Goal: Manage account settings

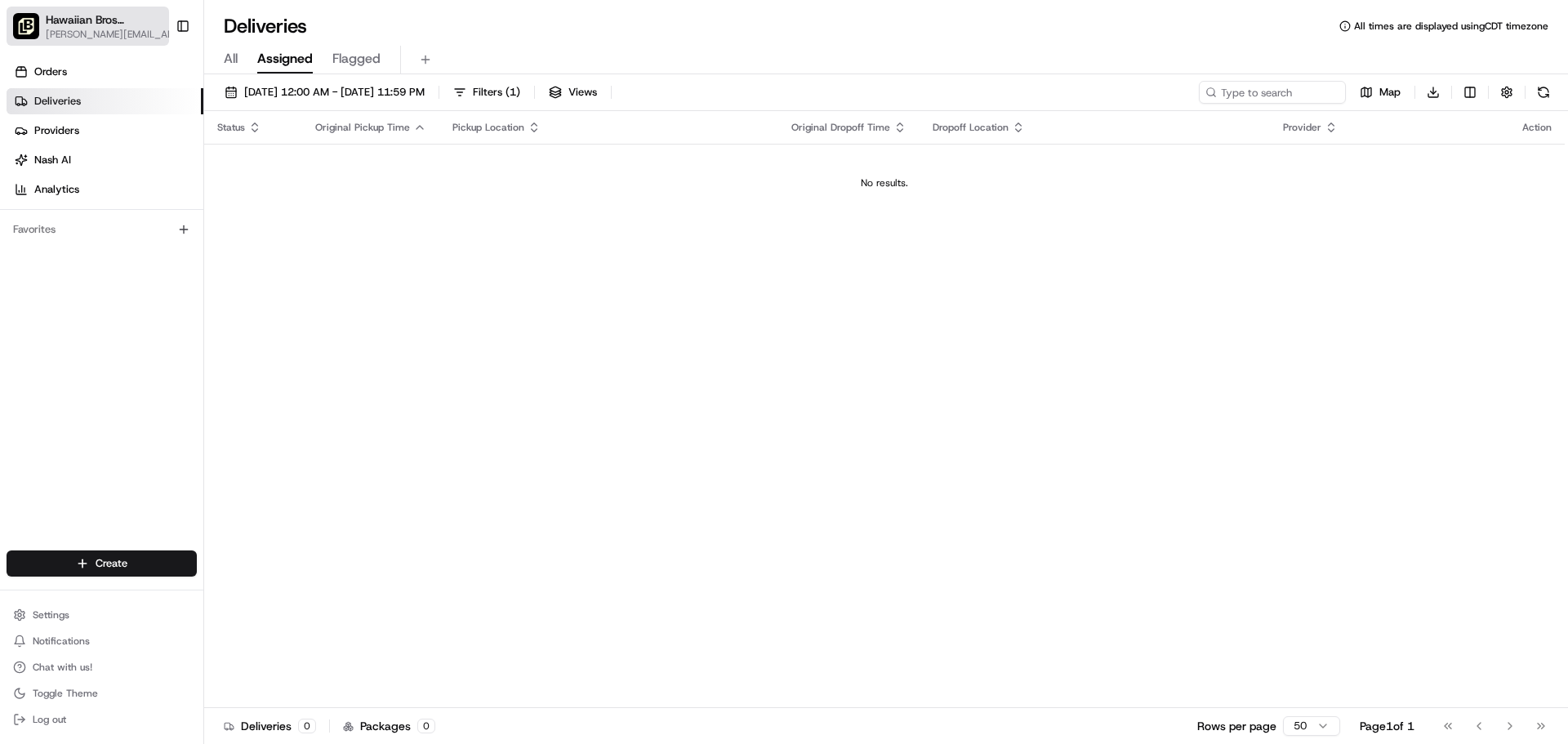
click at [100, 31] on span "[PERSON_NAME][EMAIL_ADDRESS][DOMAIN_NAME]" at bounding box center [113, 35] width 135 height 13
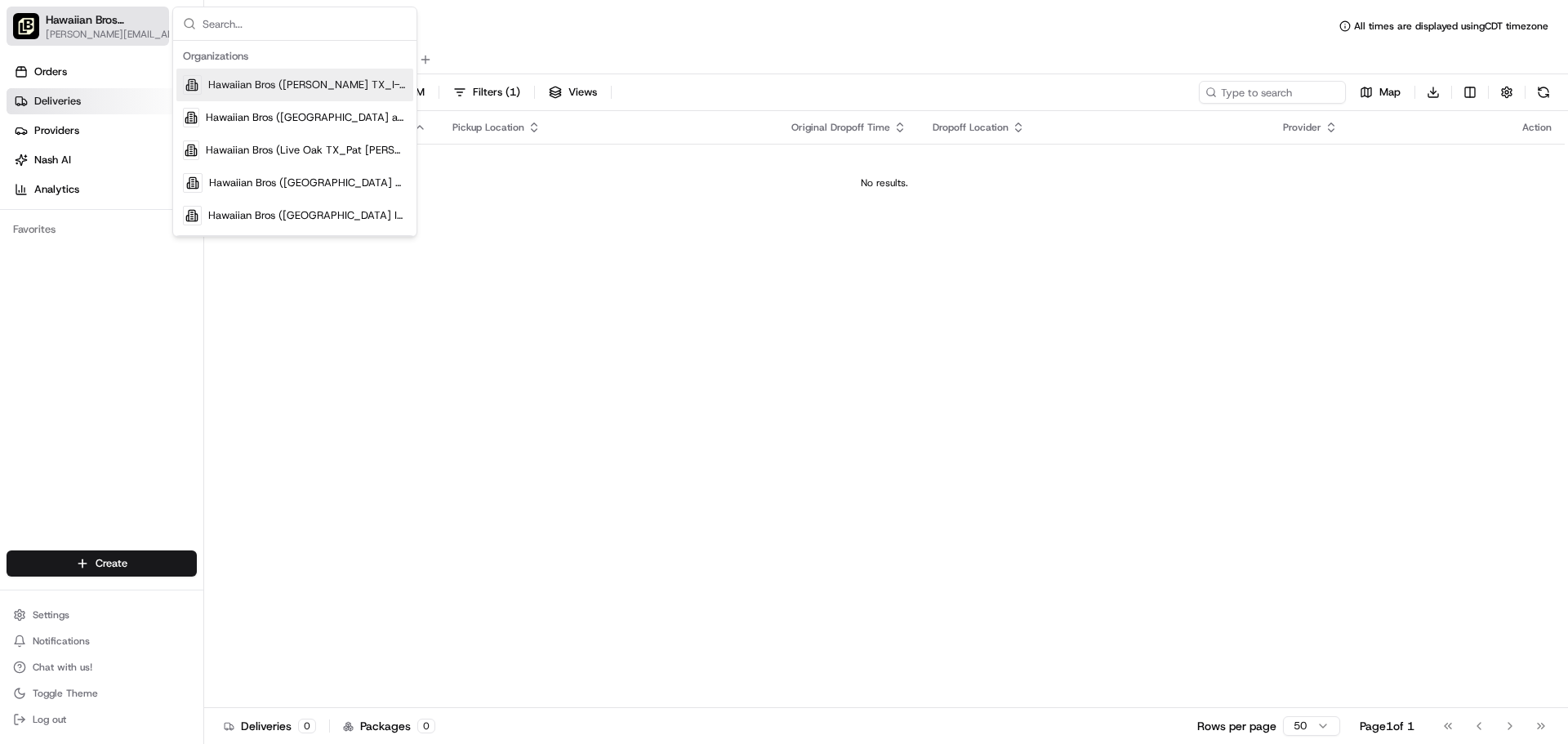
click at [100, 31] on span "[PERSON_NAME][EMAIL_ADDRESS][DOMAIN_NAME]" at bounding box center [113, 35] width 135 height 13
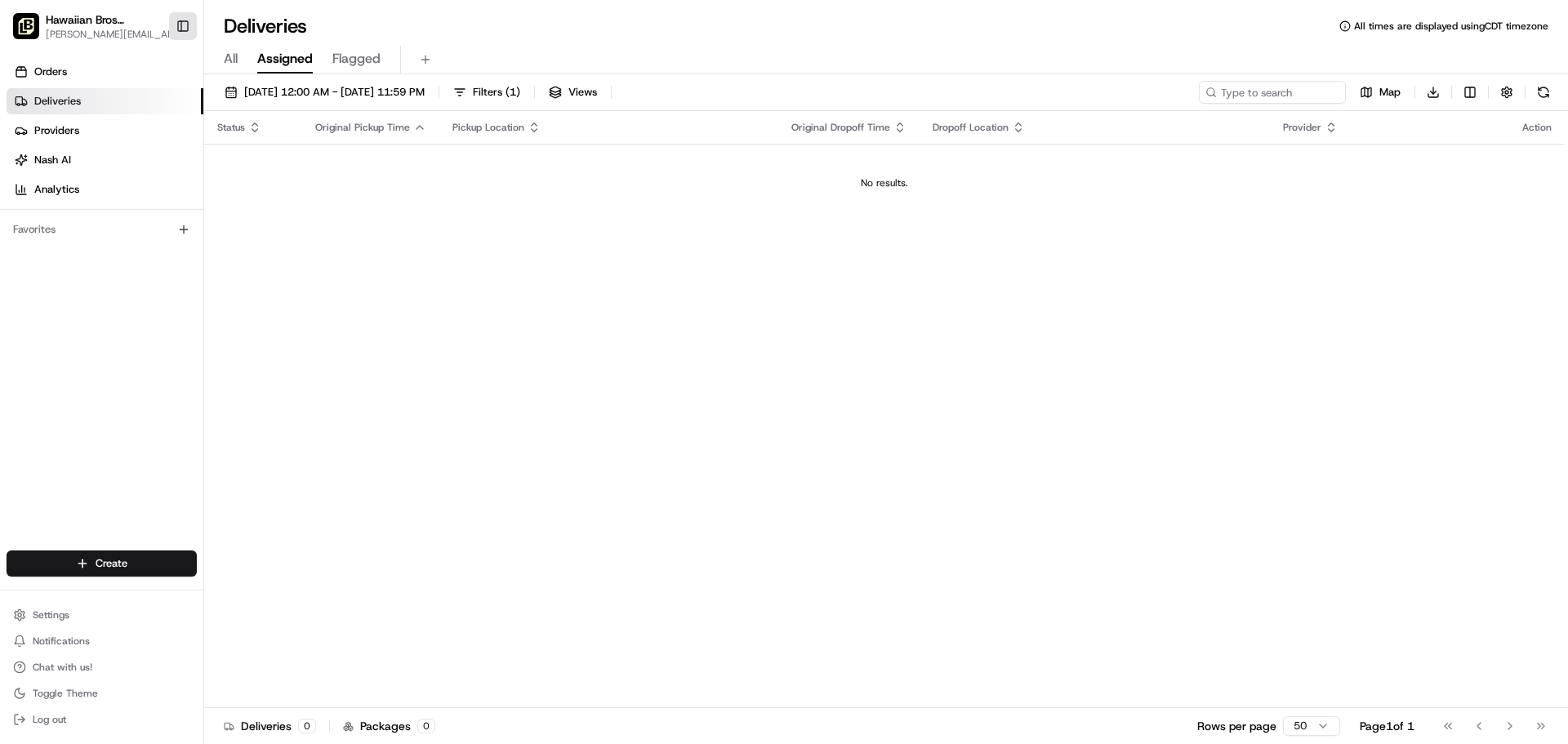
click at [189, 23] on button "Toggle Sidebar" at bounding box center [183, 26] width 28 height 28
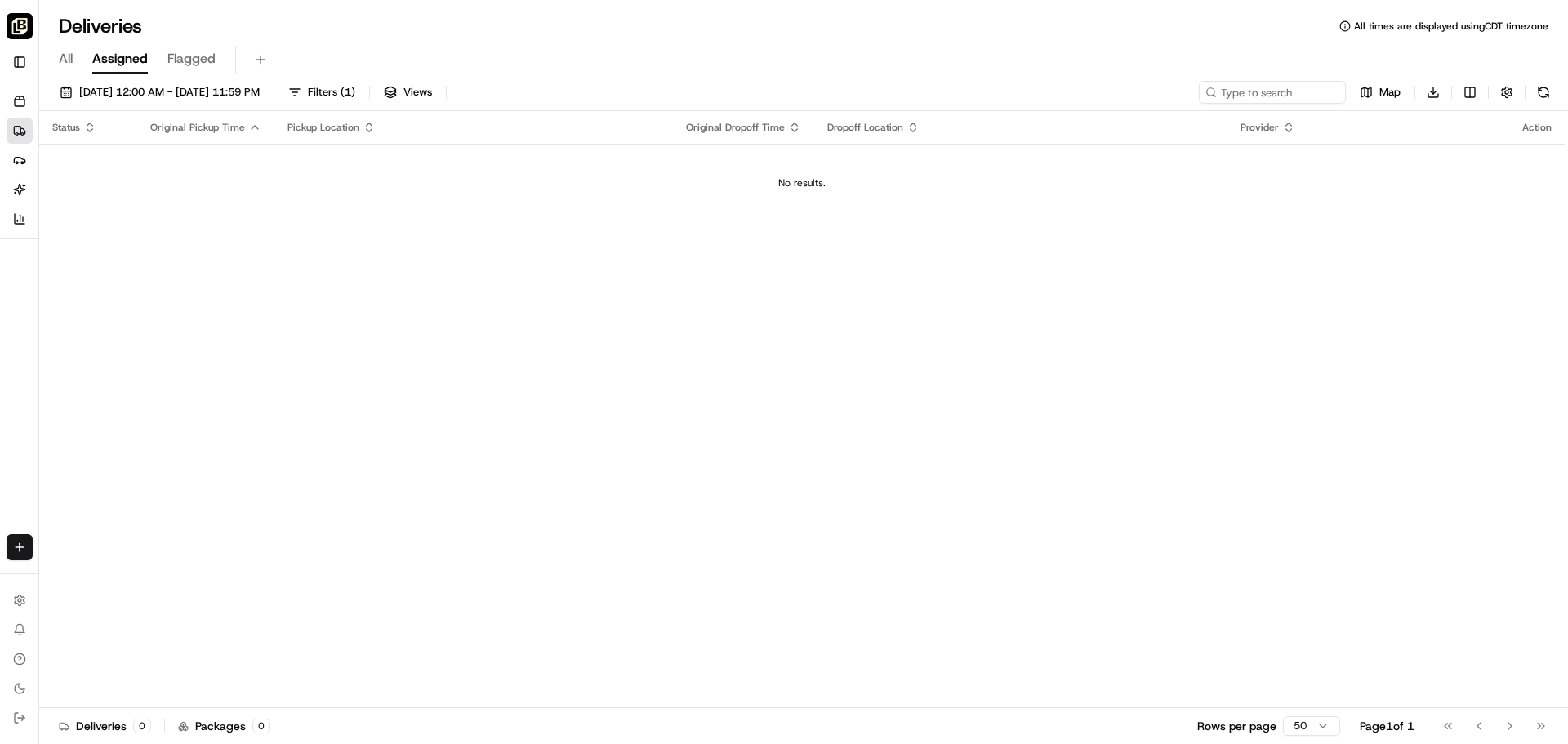
click at [63, 62] on span "All" at bounding box center [65, 58] width 14 height 20
click at [18, 23] on img "button" at bounding box center [20, 26] width 26 height 26
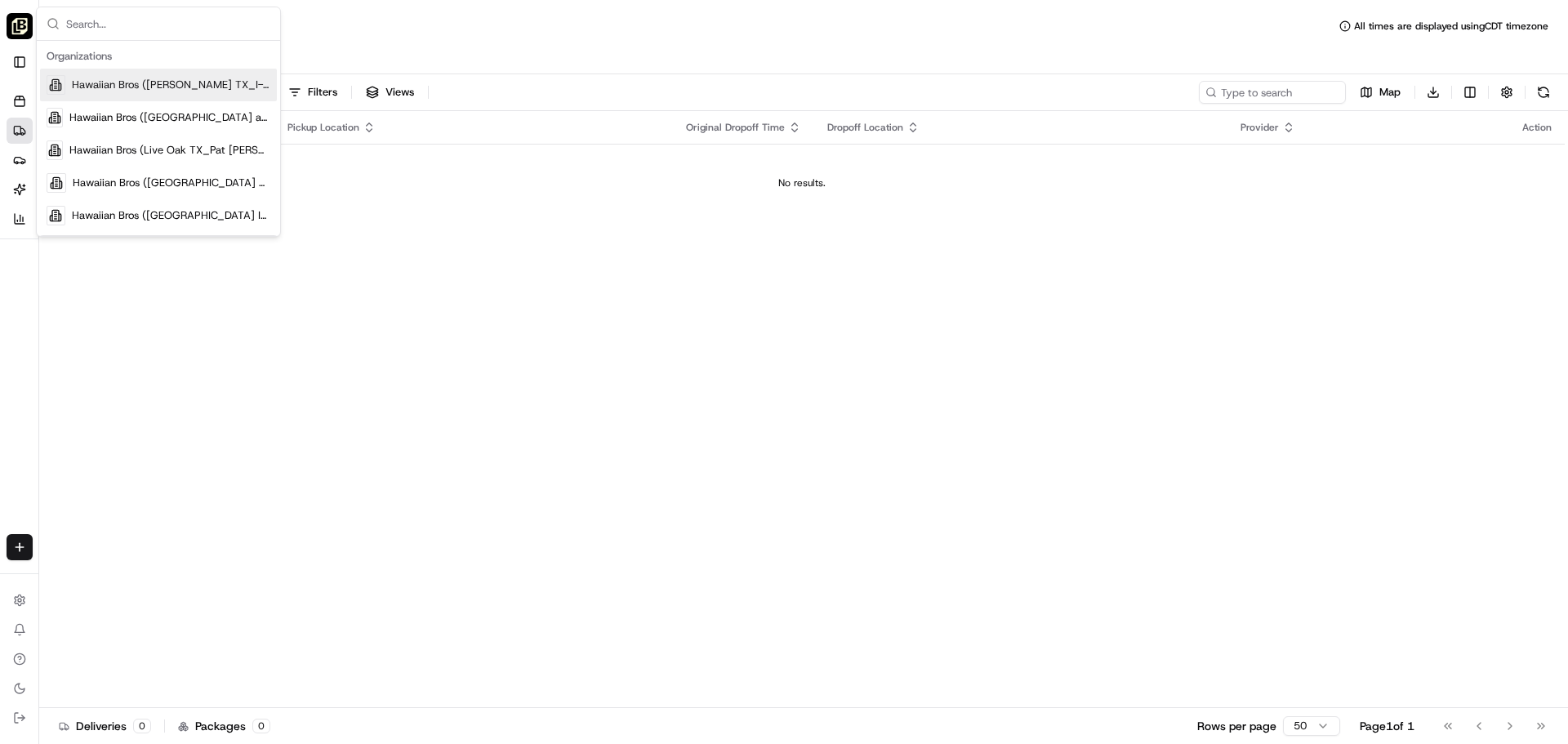
click at [27, 58] on button "Toggle Sidebar" at bounding box center [20, 62] width 26 height 26
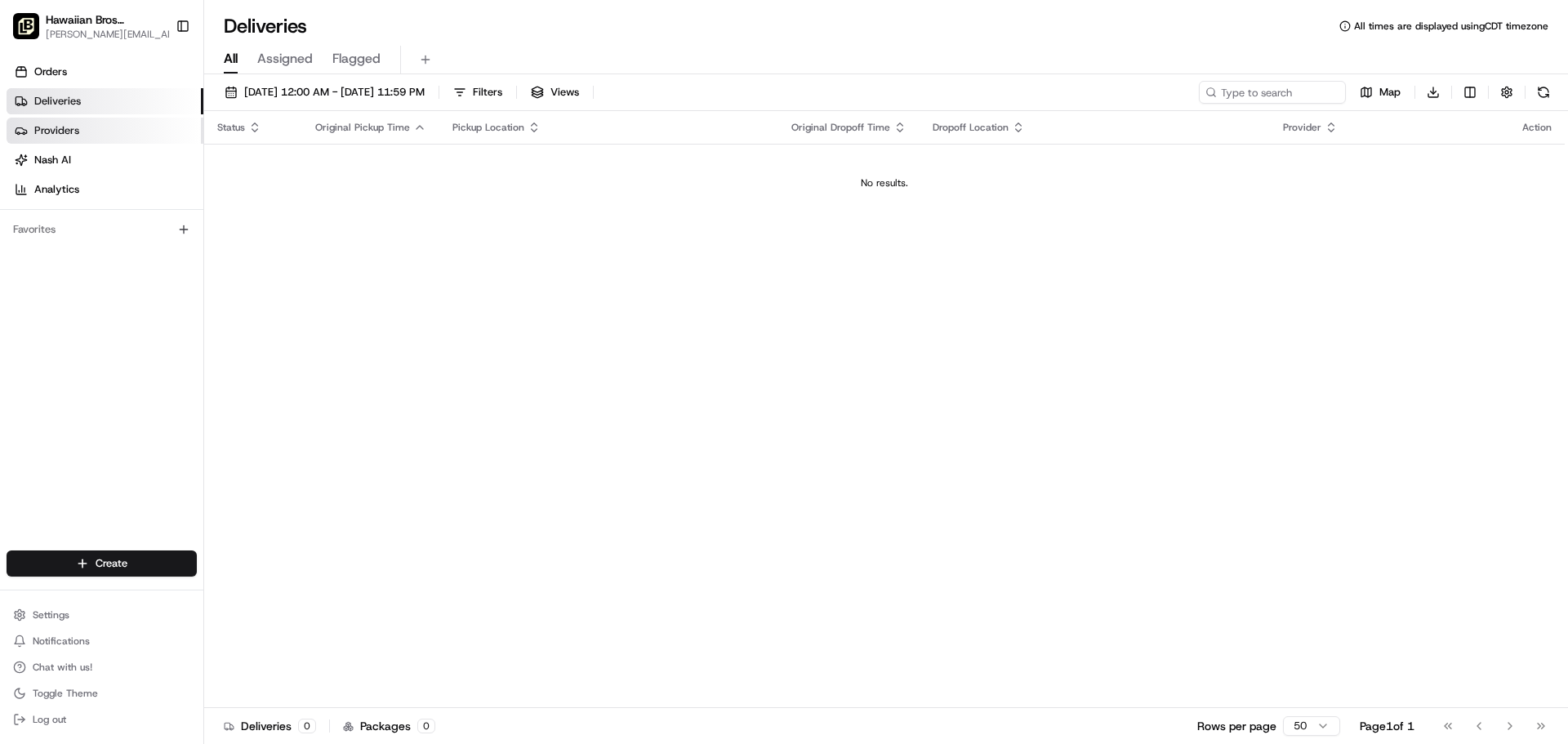
click at [50, 136] on span "Providers" at bounding box center [57, 131] width 45 height 15
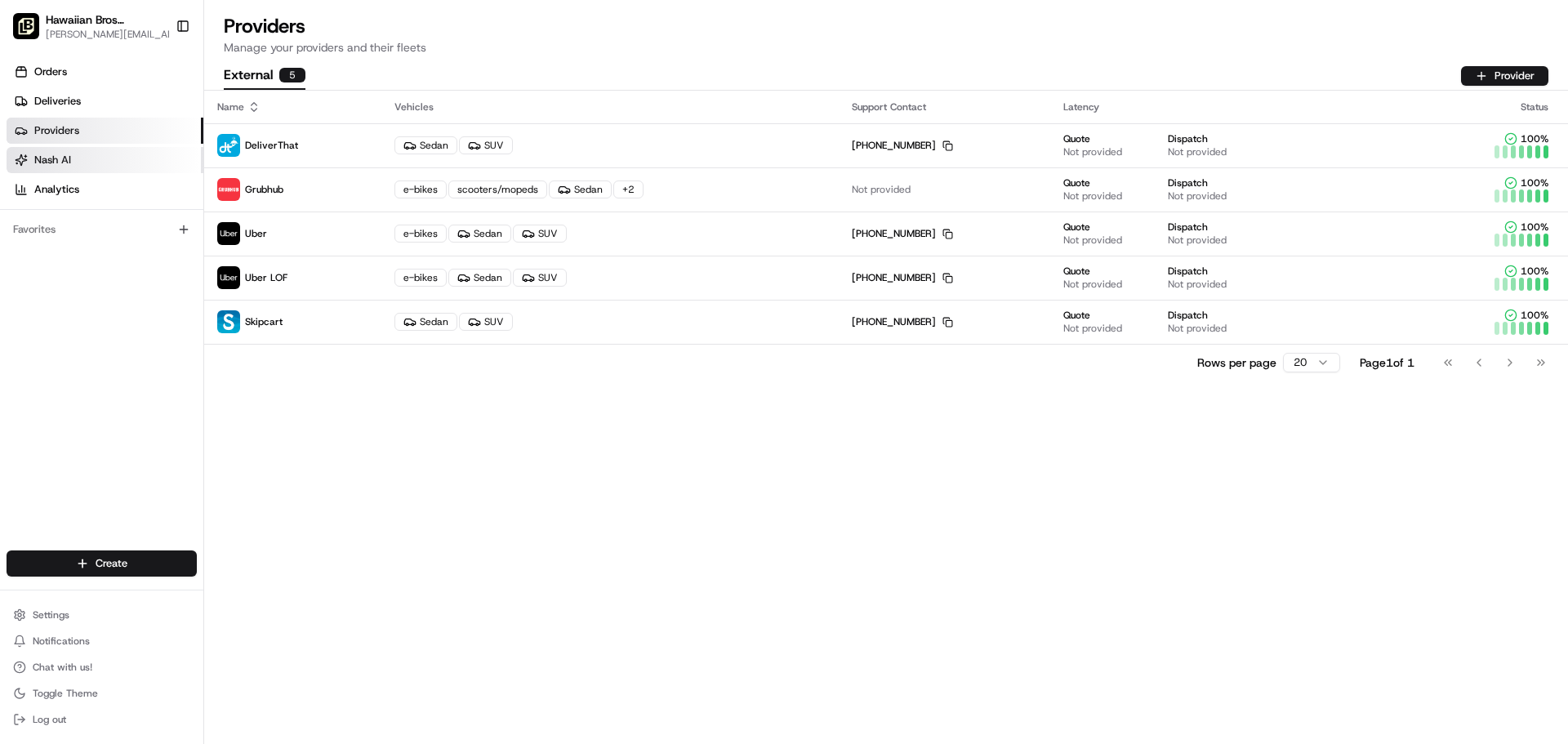
click at [50, 165] on span "Nash AI" at bounding box center [52, 160] width 36 height 15
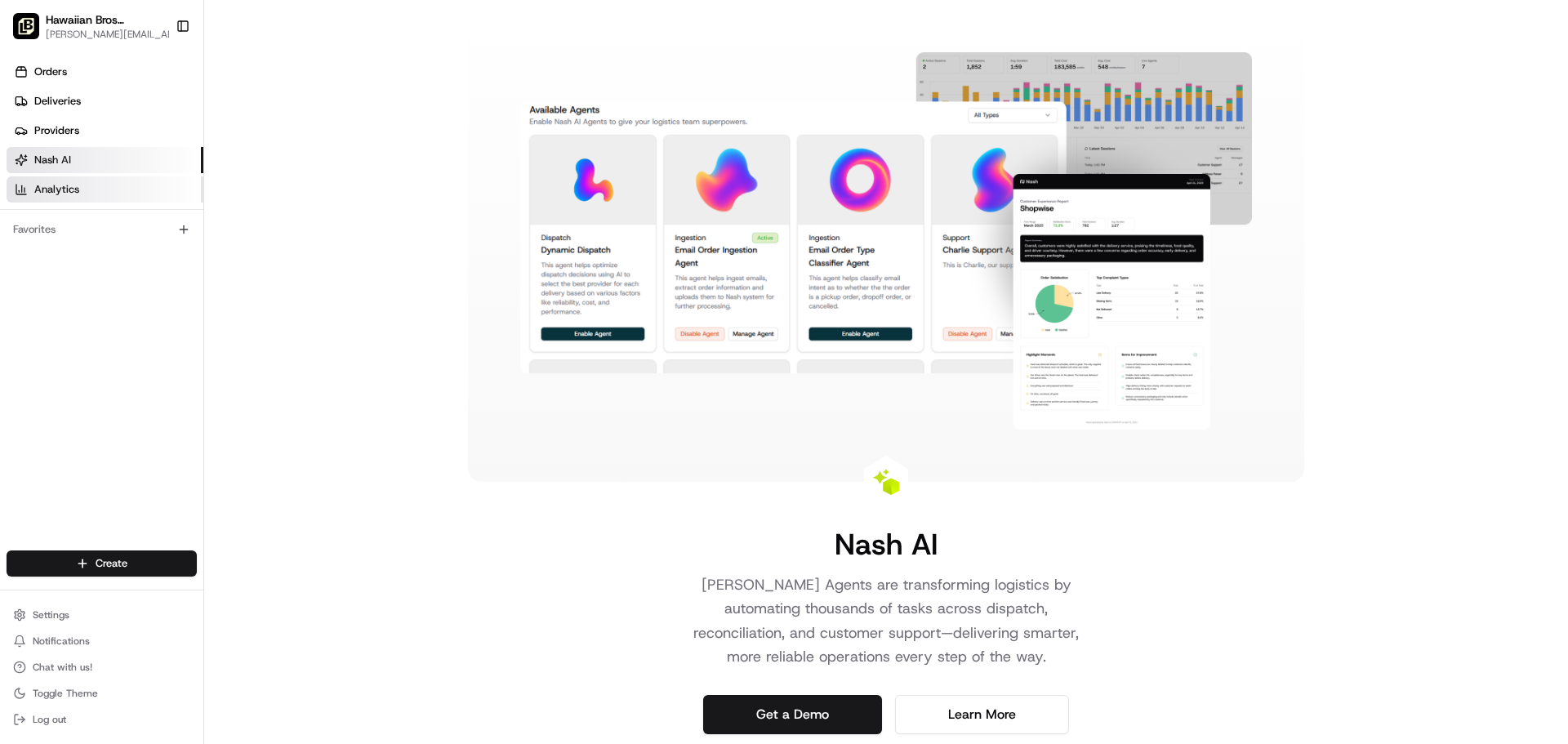
click at [50, 193] on span "Analytics" at bounding box center [57, 190] width 45 height 15
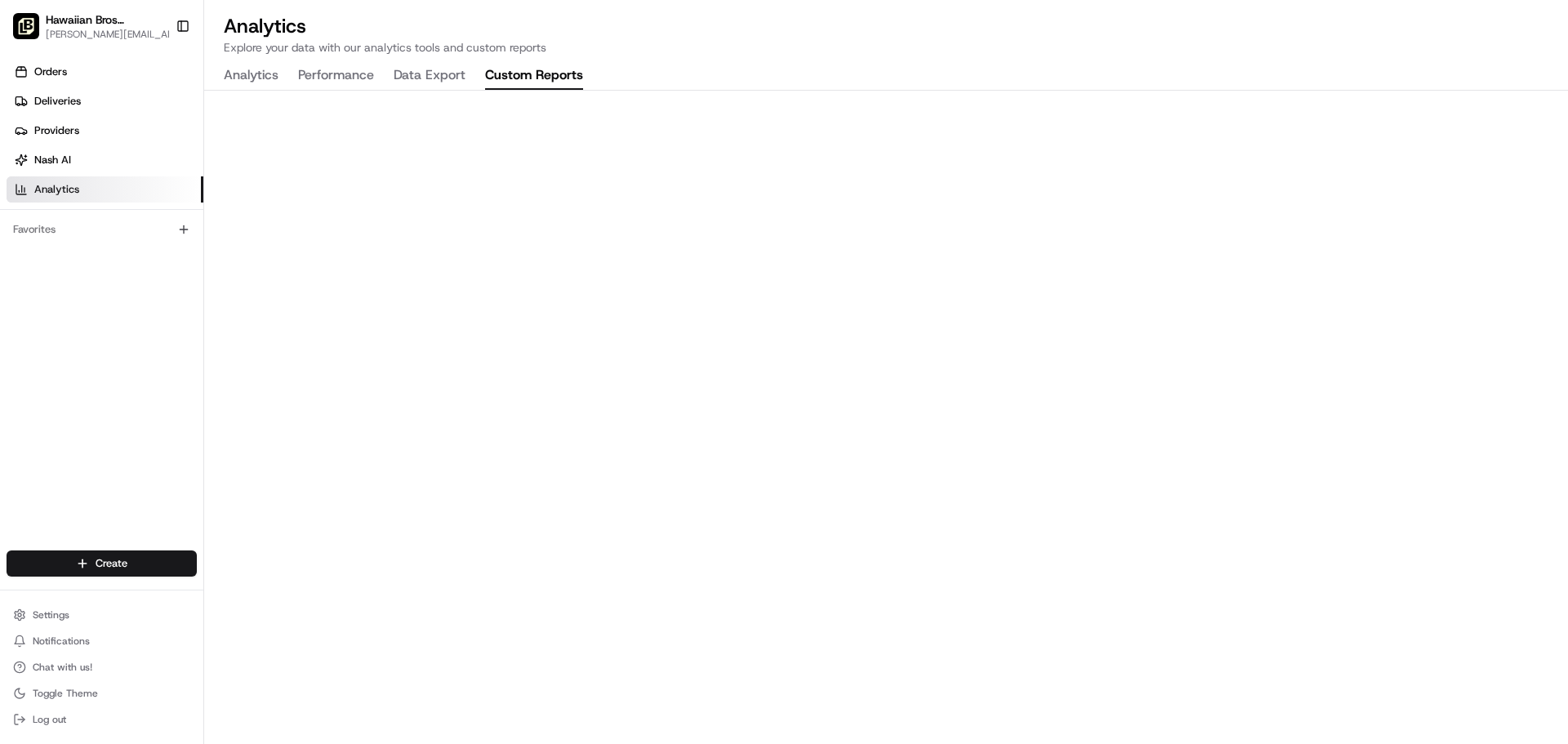
click at [531, 78] on button "Custom Reports" at bounding box center [534, 76] width 98 height 28
click at [447, 74] on button "Data Export" at bounding box center [429, 76] width 72 height 28
click at [182, 24] on button "Toggle Sidebar" at bounding box center [183, 26] width 28 height 28
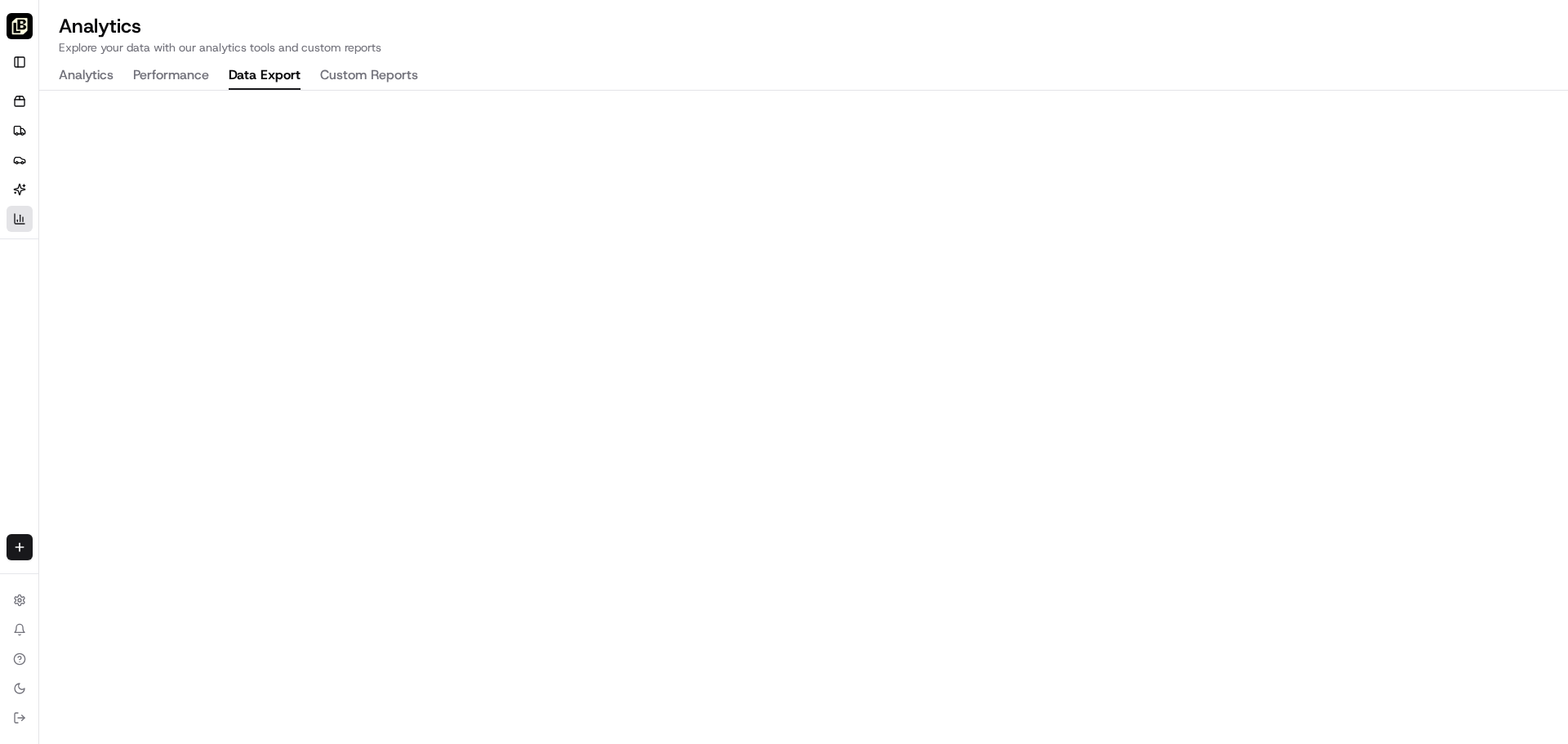
click at [19, 34] on img "button" at bounding box center [20, 26] width 26 height 26
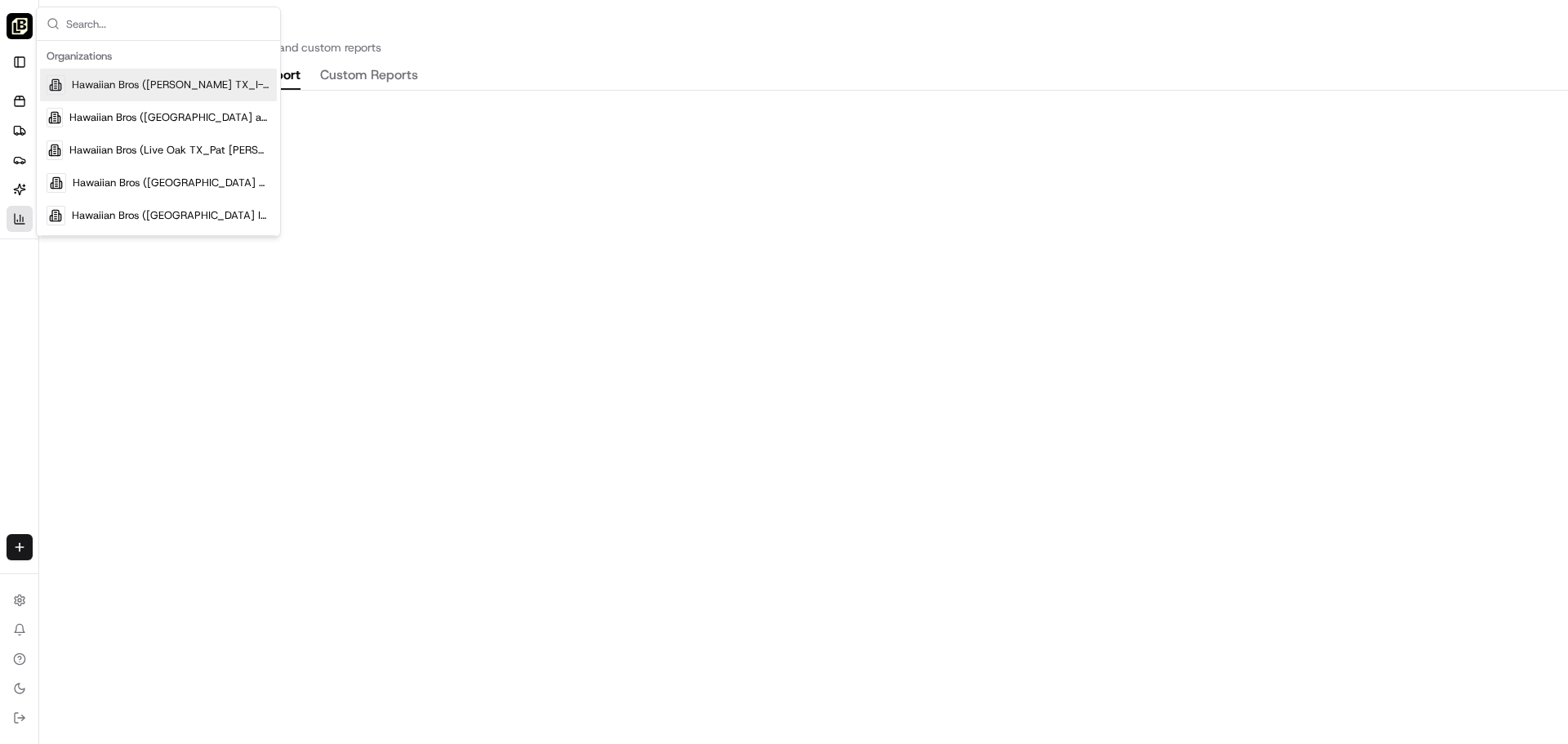
click at [193, 87] on span "Hawaiian Bros ([PERSON_NAME] TX_I-35)" at bounding box center [171, 85] width 198 height 15
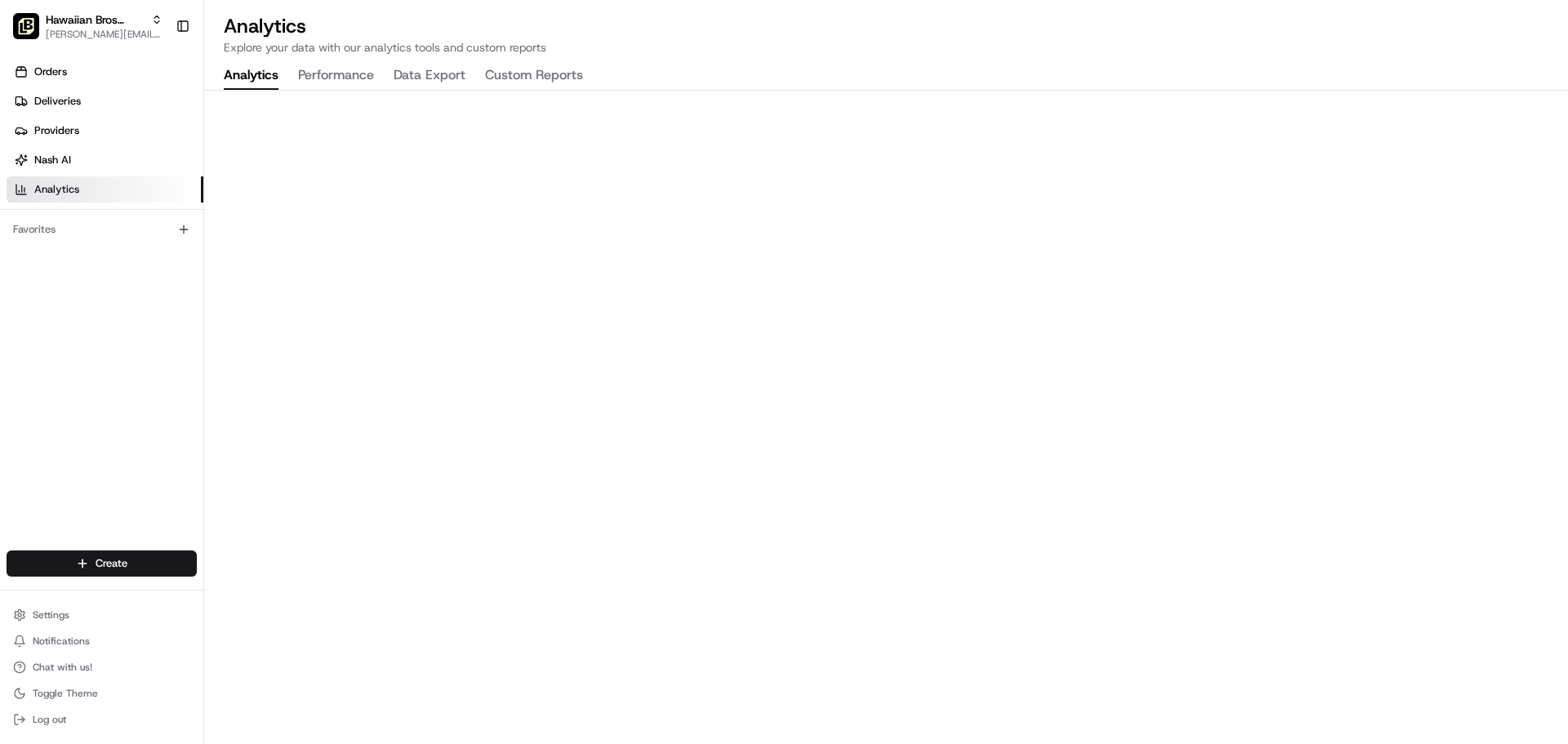
click at [1041, 64] on div "Analytics Explore your data with our analytics tools and custom reports Analyti…" at bounding box center [885, 372] width 1364 height 744
click at [57, 70] on span "Orders" at bounding box center [50, 72] width 33 height 15
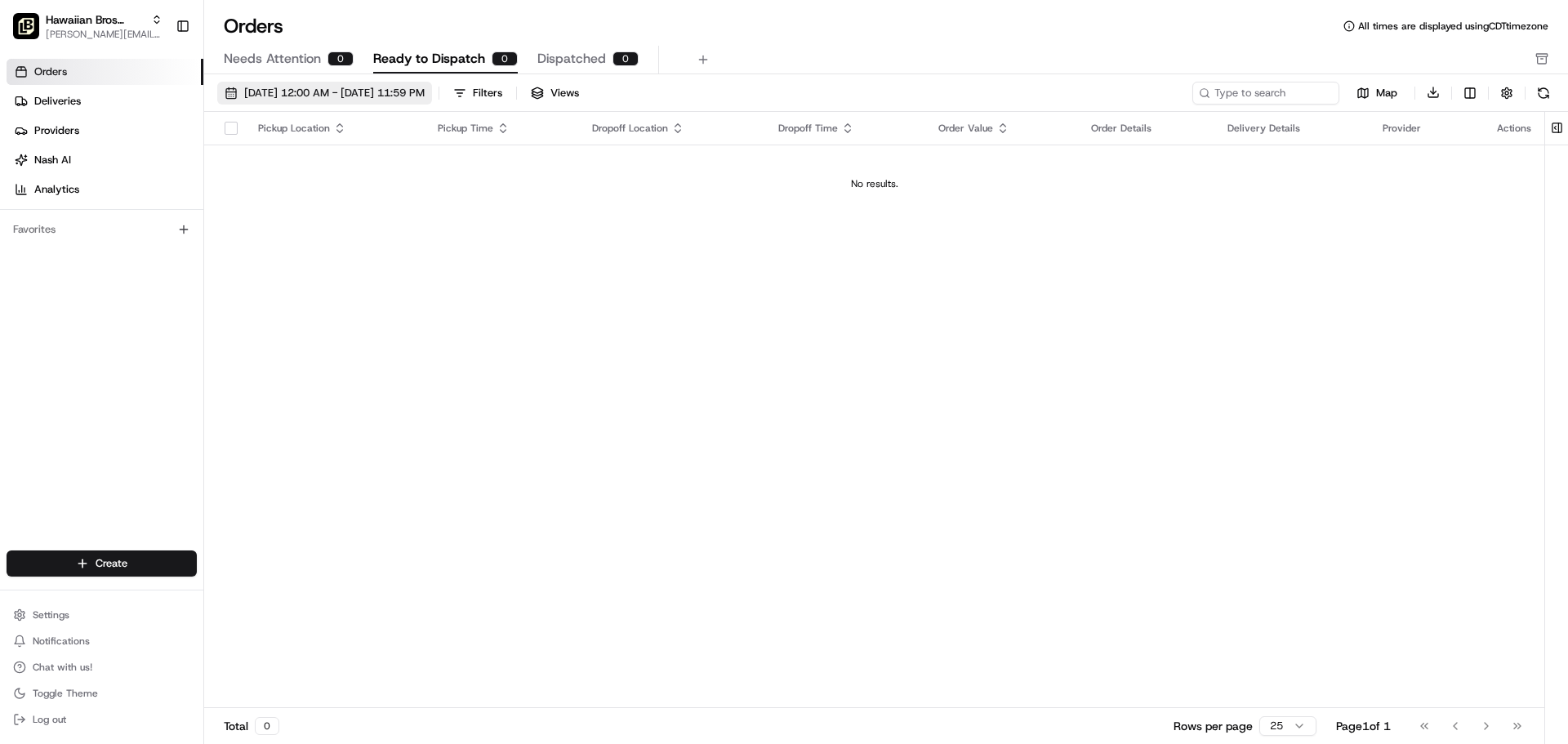
click at [282, 97] on span "[DATE] 12:00 AM - [DATE] 11:59 PM" at bounding box center [334, 93] width 180 height 15
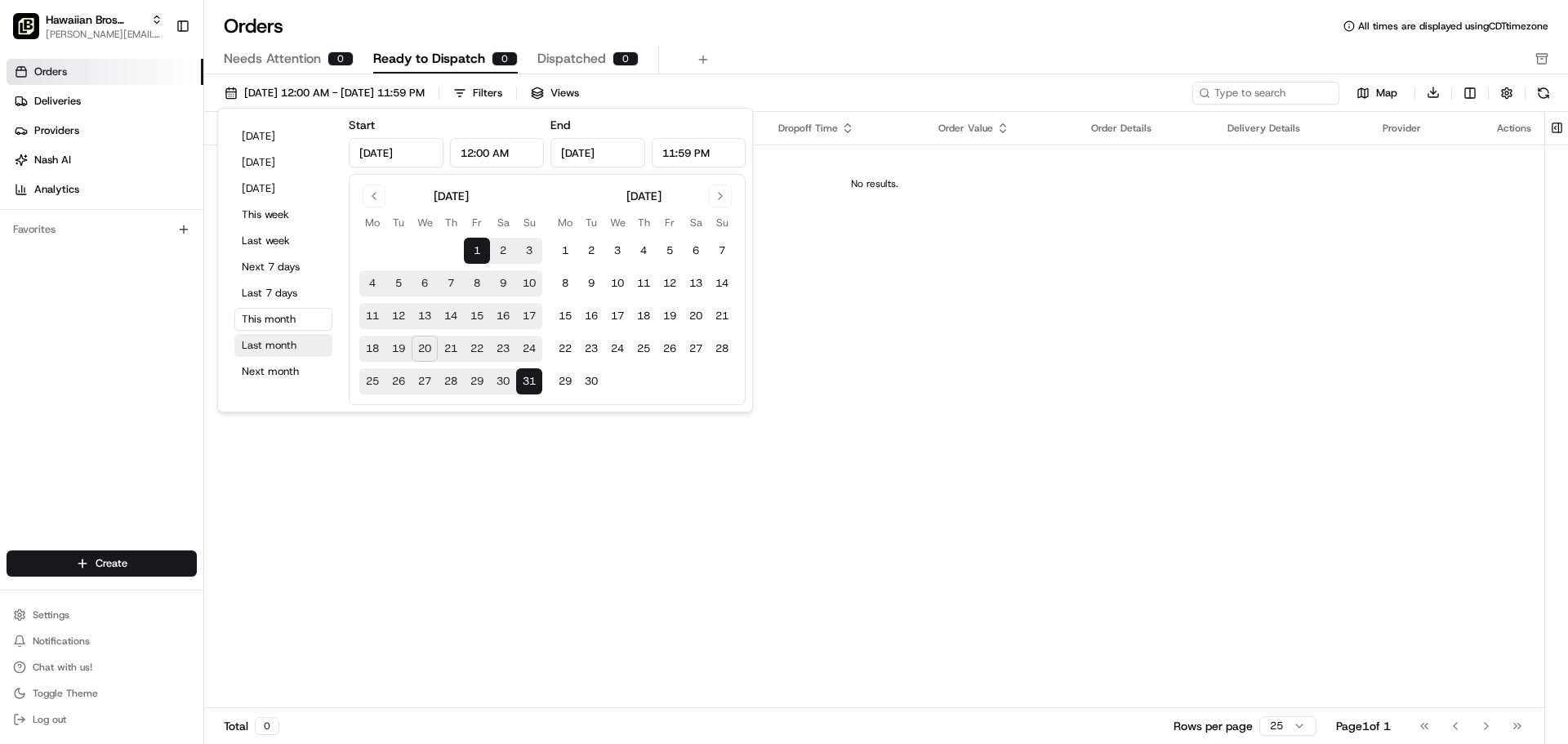
click at [268, 344] on button "Last month" at bounding box center [283, 345] width 98 height 22
type input "[DATE]"
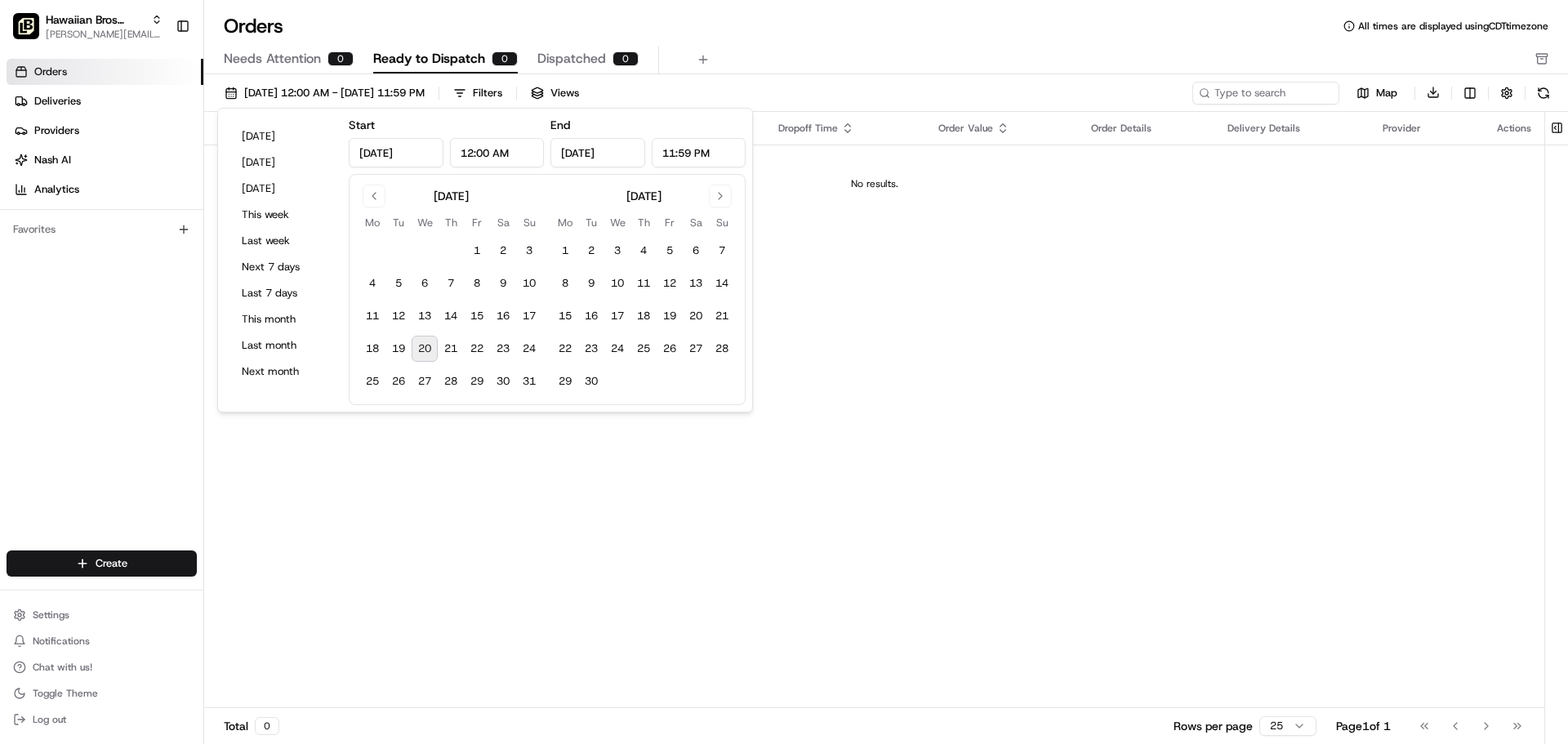
click at [803, 24] on div "Orders All times are displayed using CDT timezone" at bounding box center [885, 26] width 1364 height 26
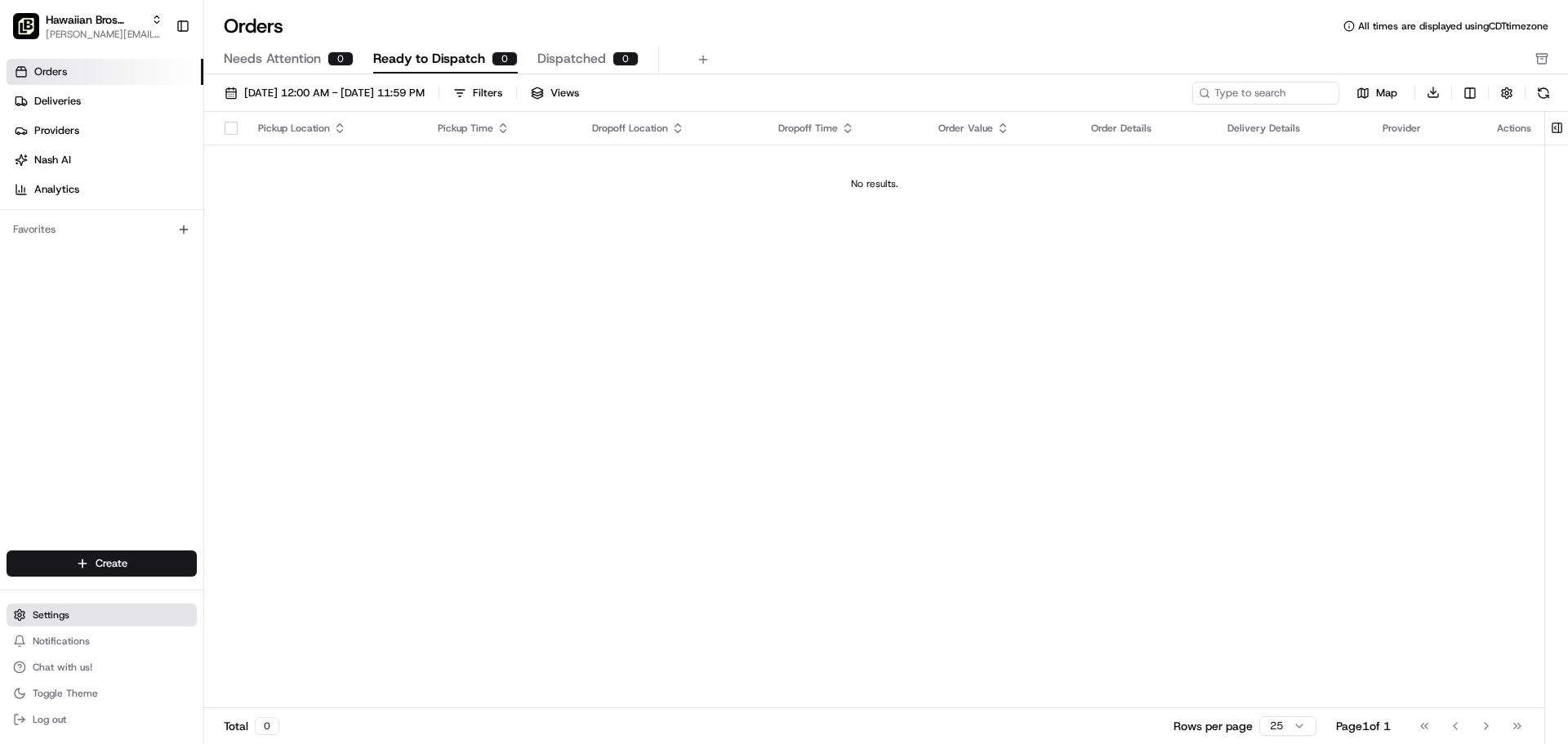
click at [62, 617] on span "Settings" at bounding box center [50, 615] width 36 height 13
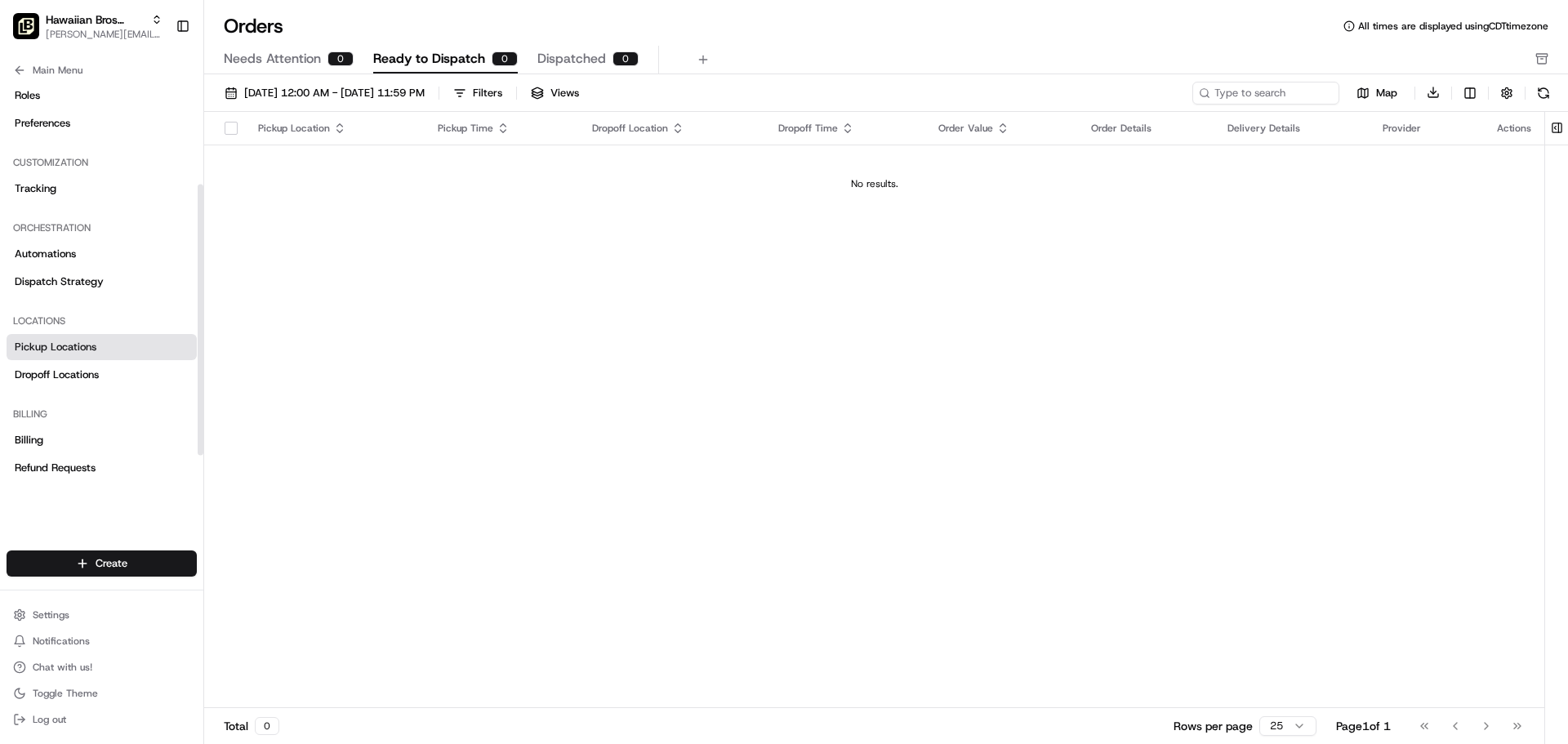
scroll to position [164, 0]
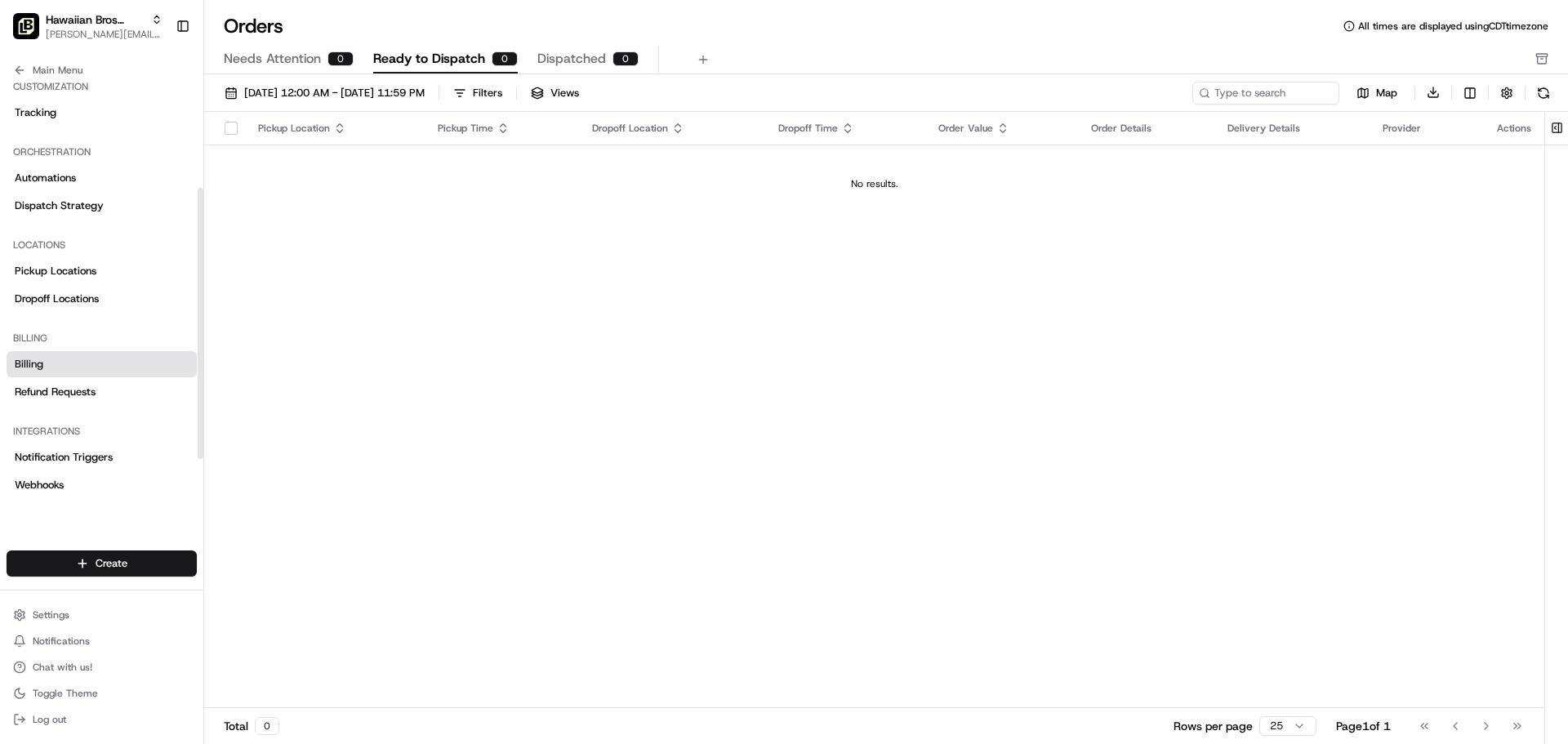
click at [34, 361] on span "Billing" at bounding box center [29, 365] width 29 height 15
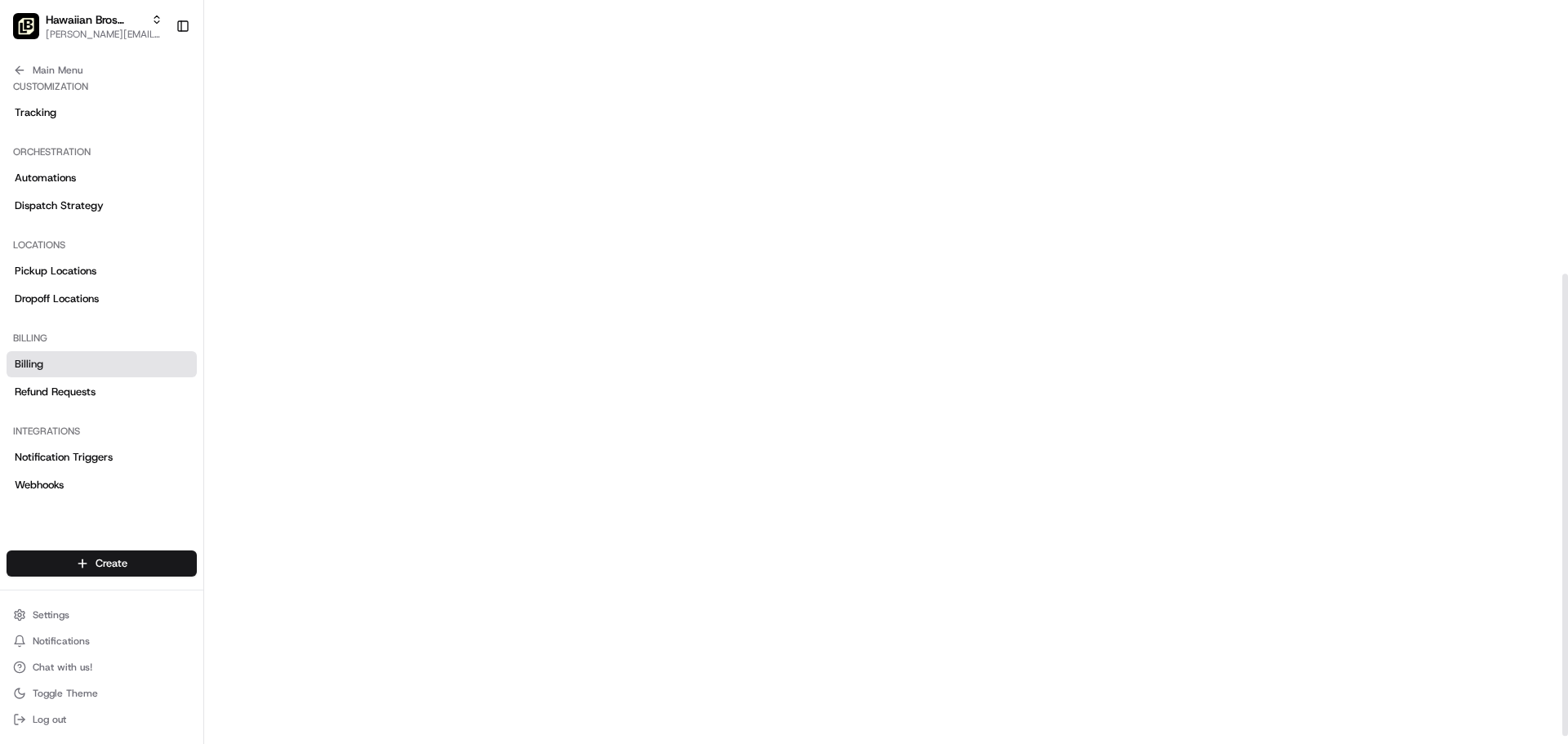
scroll to position [454, 0]
click at [183, 36] on button "Toggle Sidebar" at bounding box center [183, 26] width 28 height 28
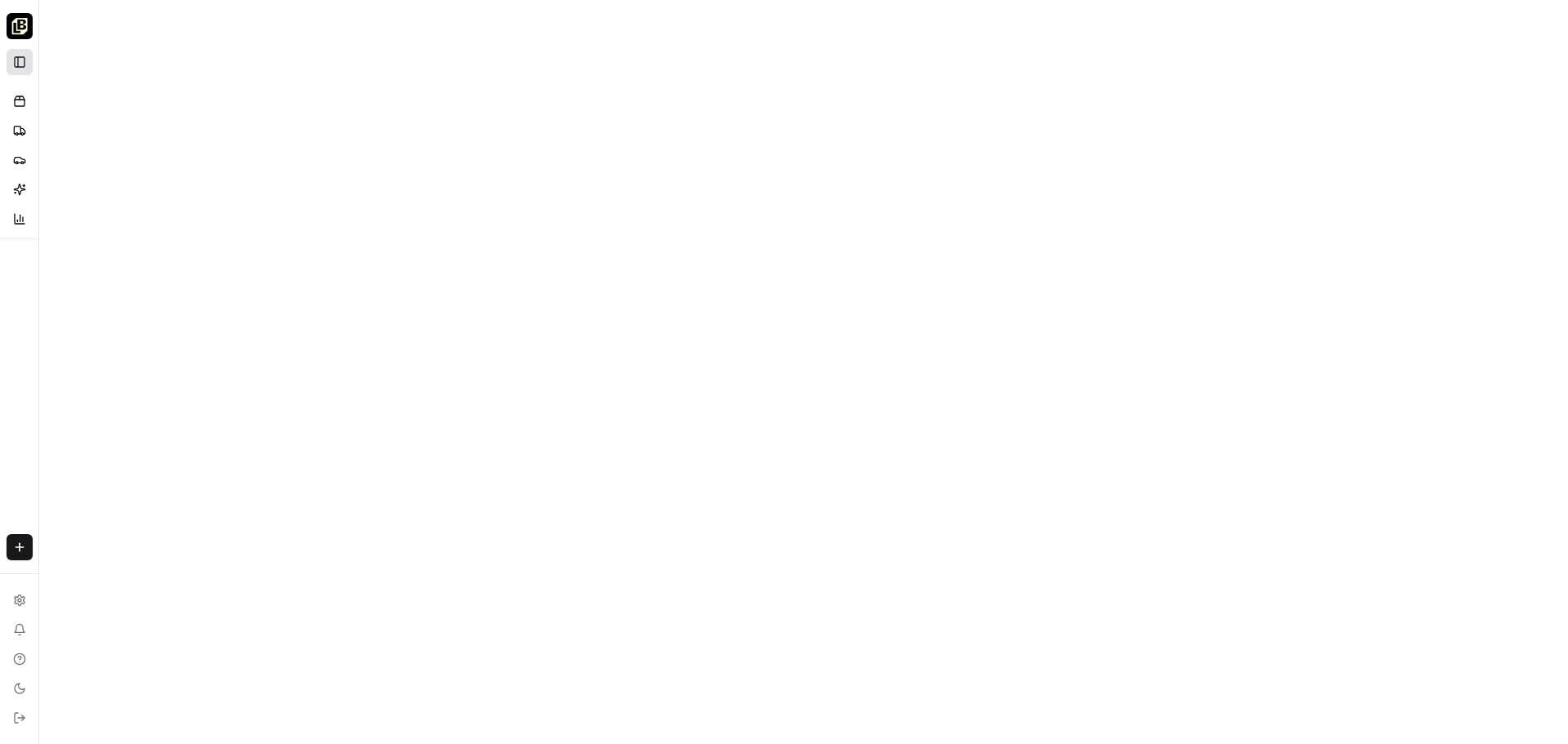
scroll to position [68, 0]
click at [27, 24] on img "button" at bounding box center [20, 26] width 26 height 26
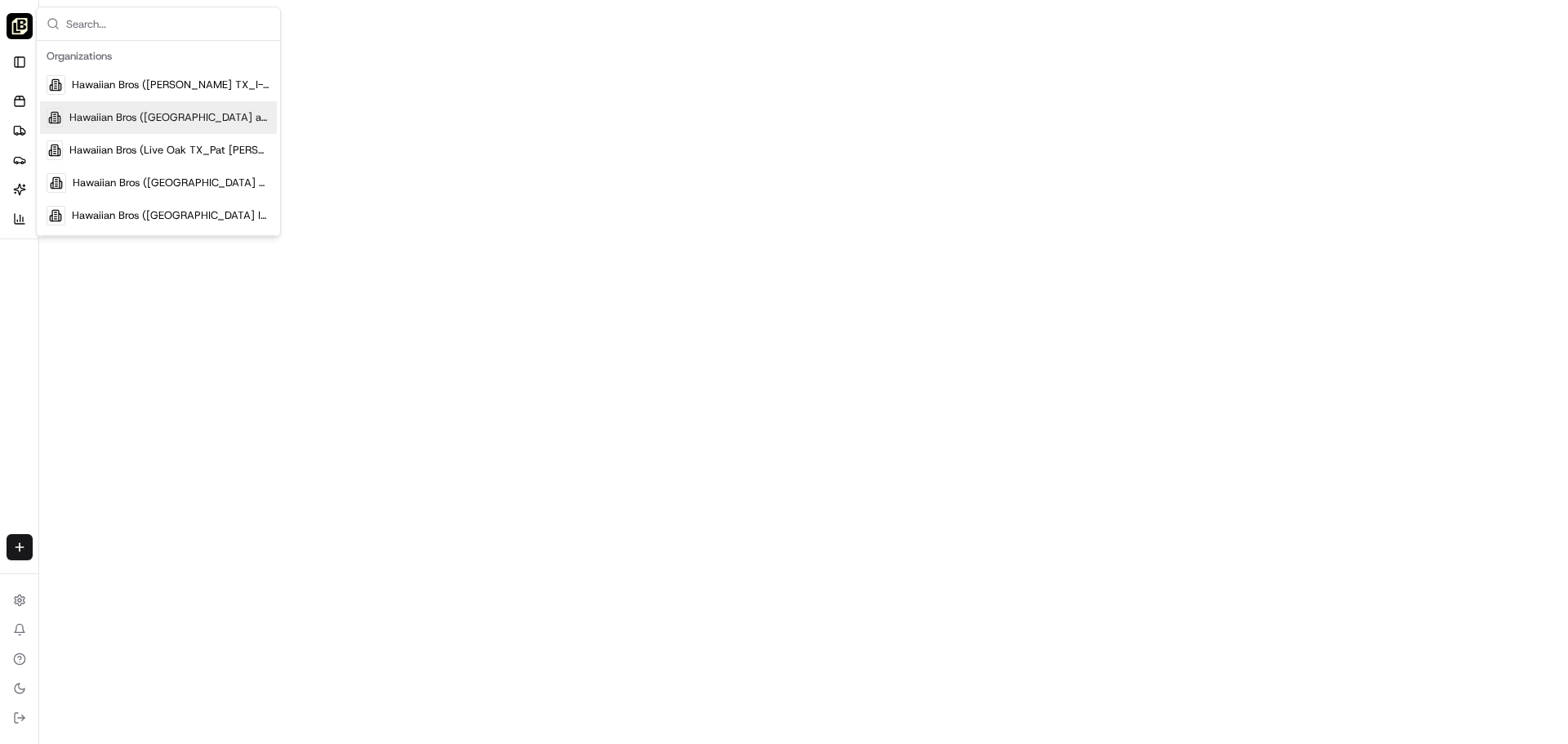
click at [80, 112] on span "Hawaiian Bros ([GEOGRAPHIC_DATA] and Rancho)" at bounding box center [169, 118] width 201 height 15
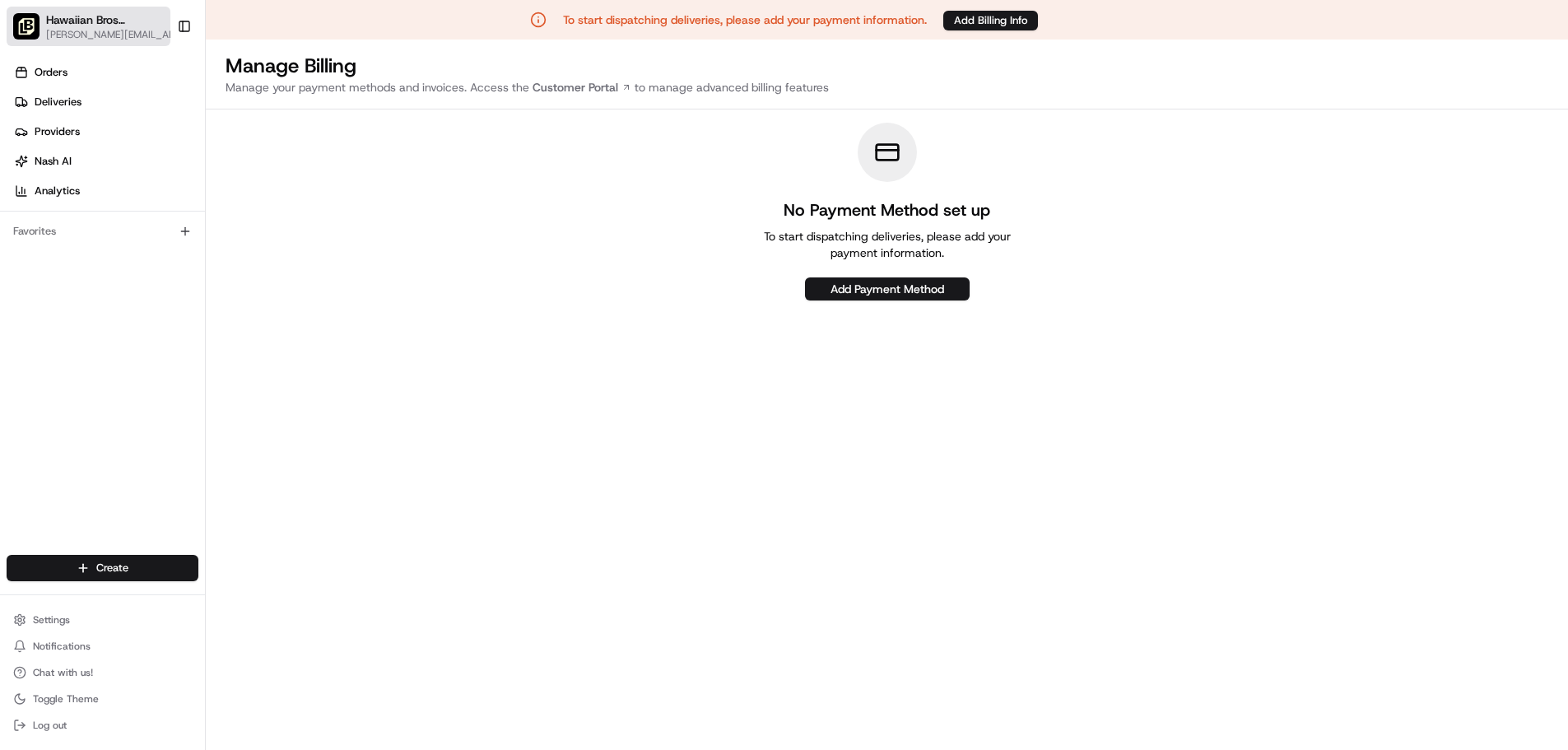
click at [118, 21] on span "Hawaiian Bros ([GEOGRAPHIC_DATA] and Rancho)" at bounding box center [105, 19] width 118 height 16
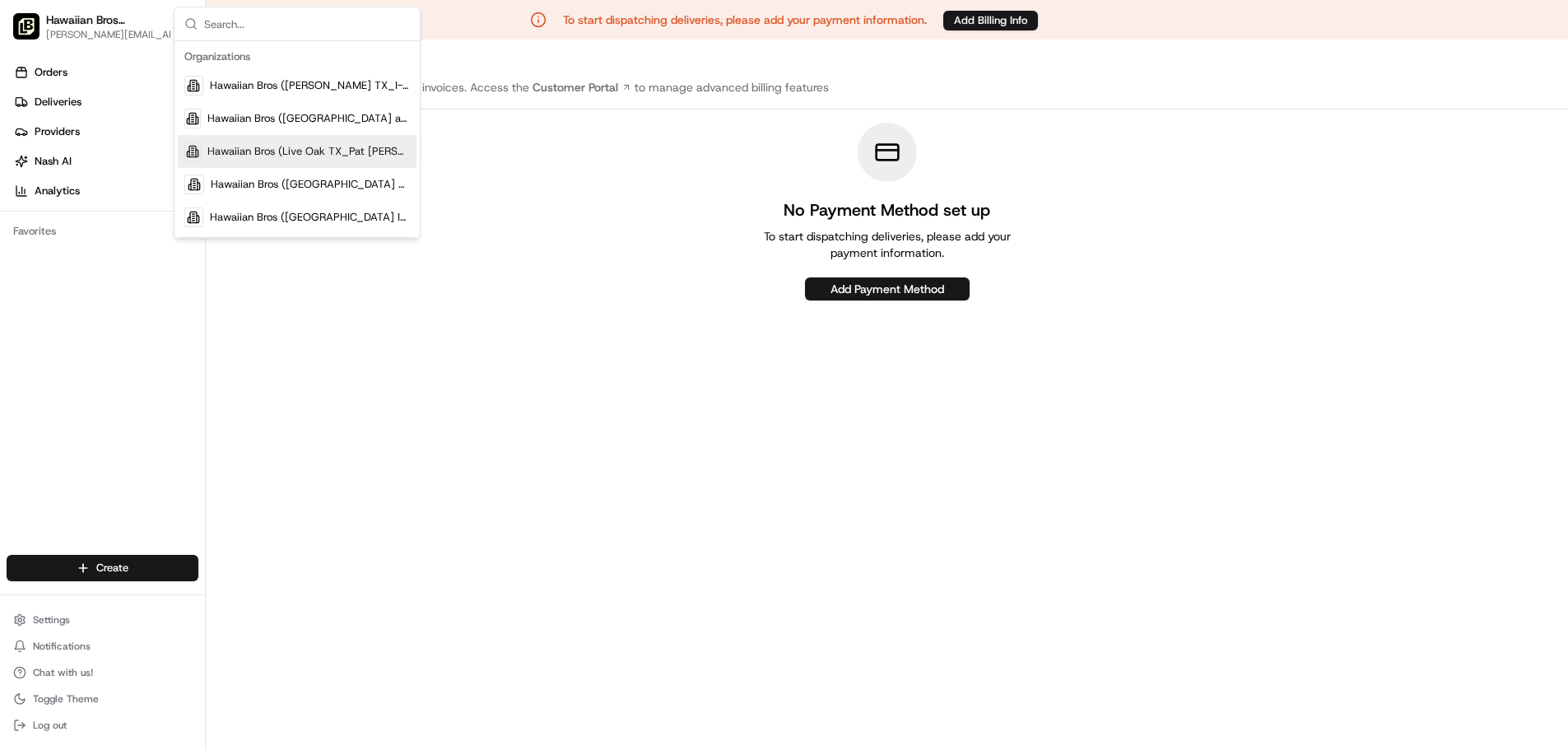
click at [256, 153] on span "Hawaiian Bros (Live Oak TX_Pat [PERSON_NAME])" at bounding box center [308, 152] width 203 height 15
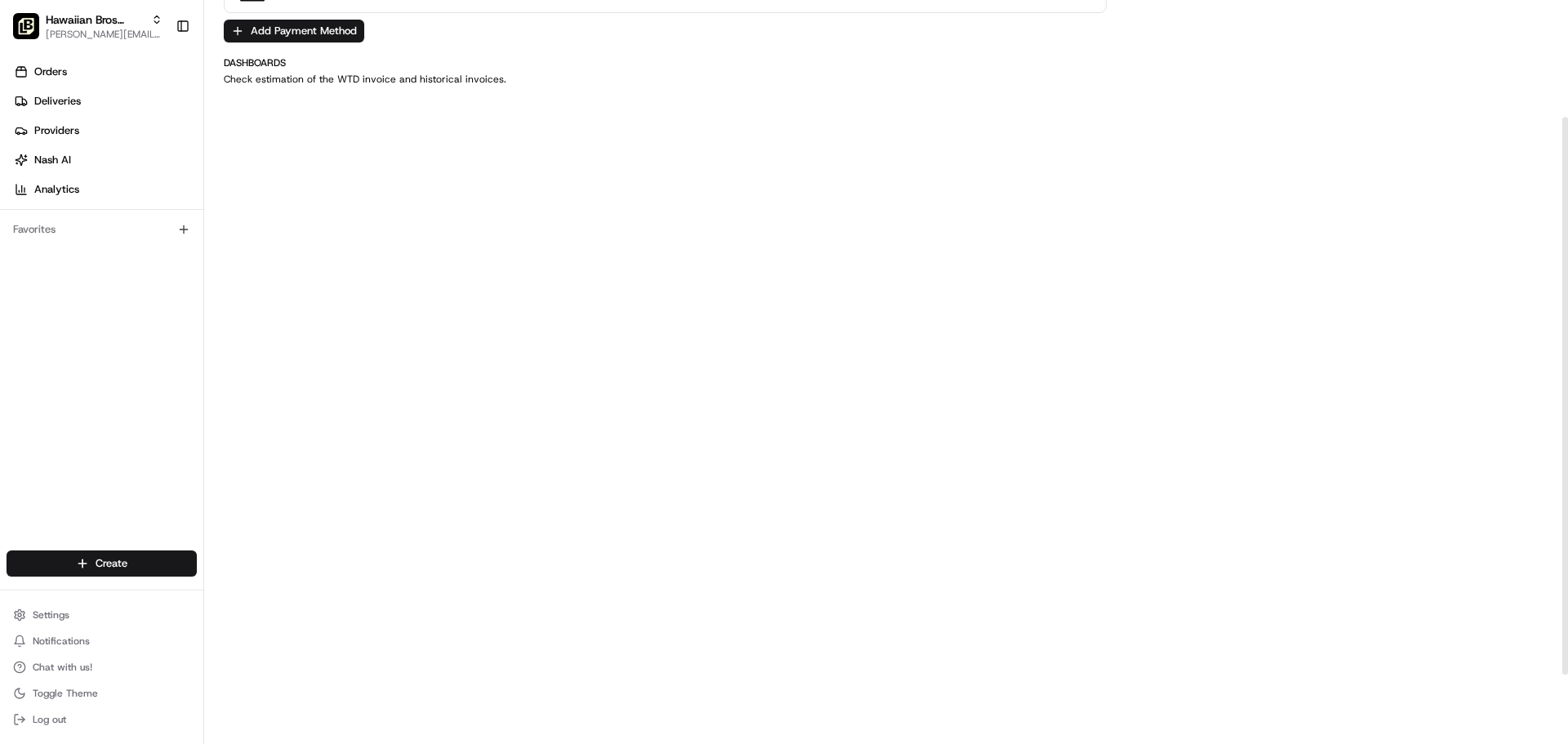
scroll to position [249, 0]
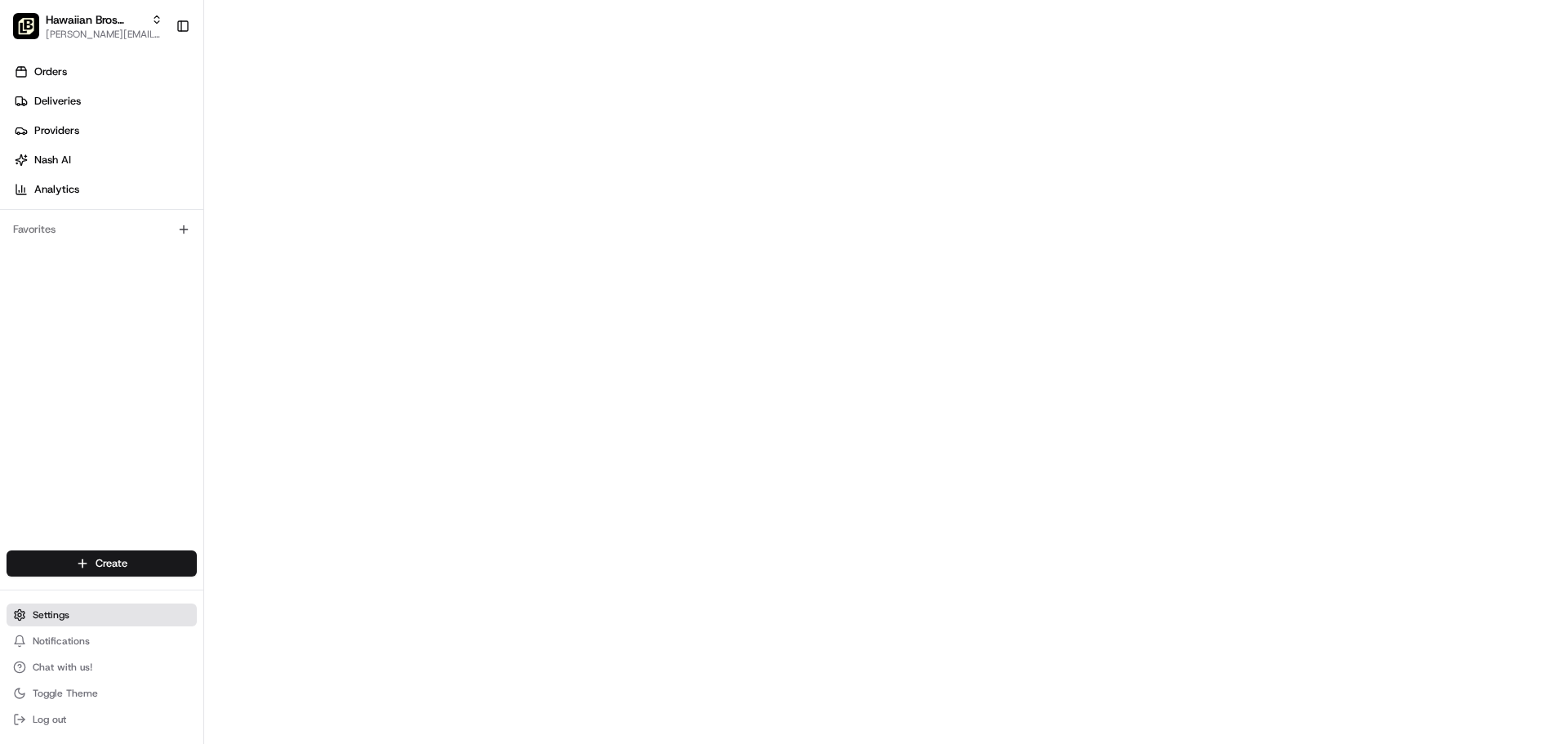
click at [55, 618] on span "Settings" at bounding box center [50, 615] width 36 height 13
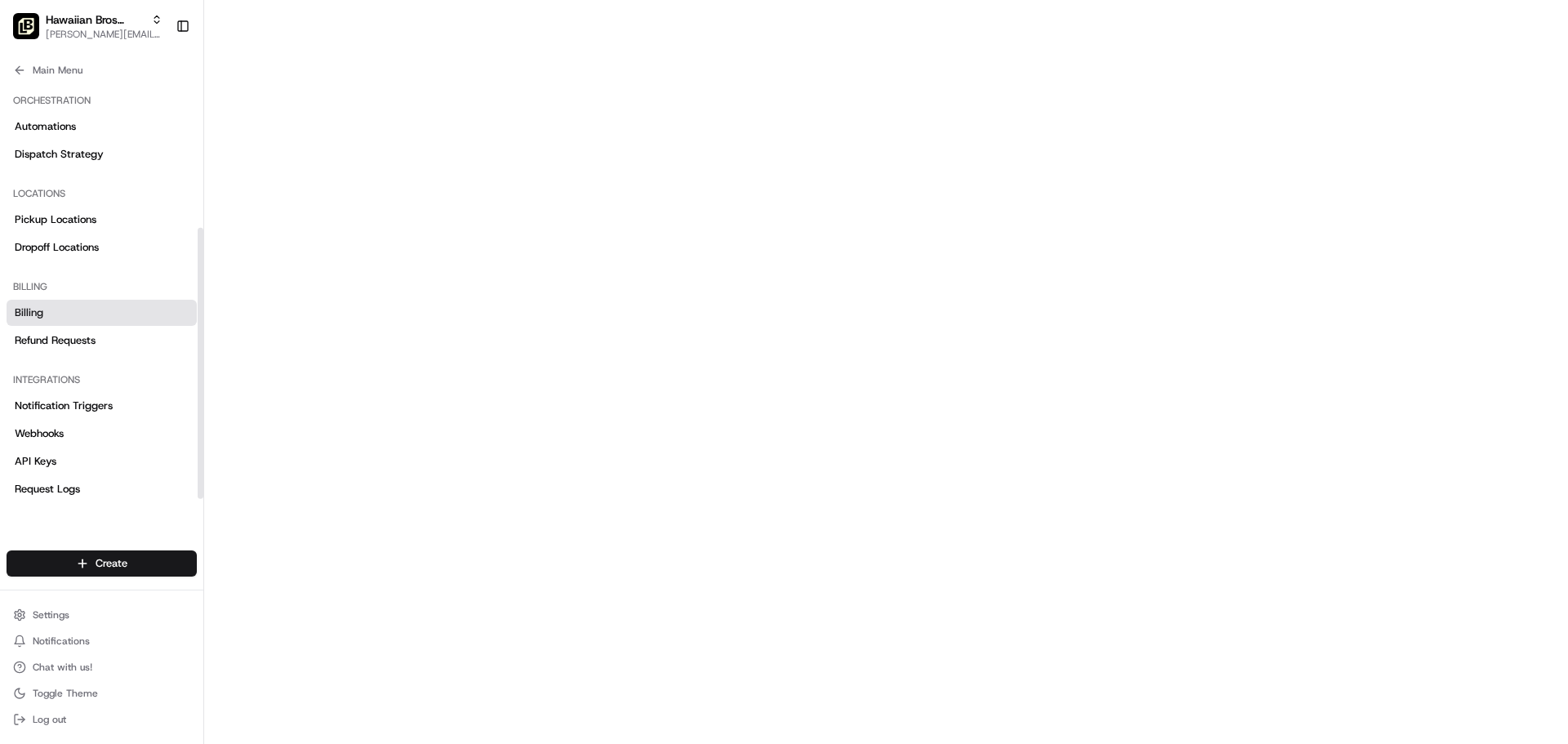
scroll to position [224, 0]
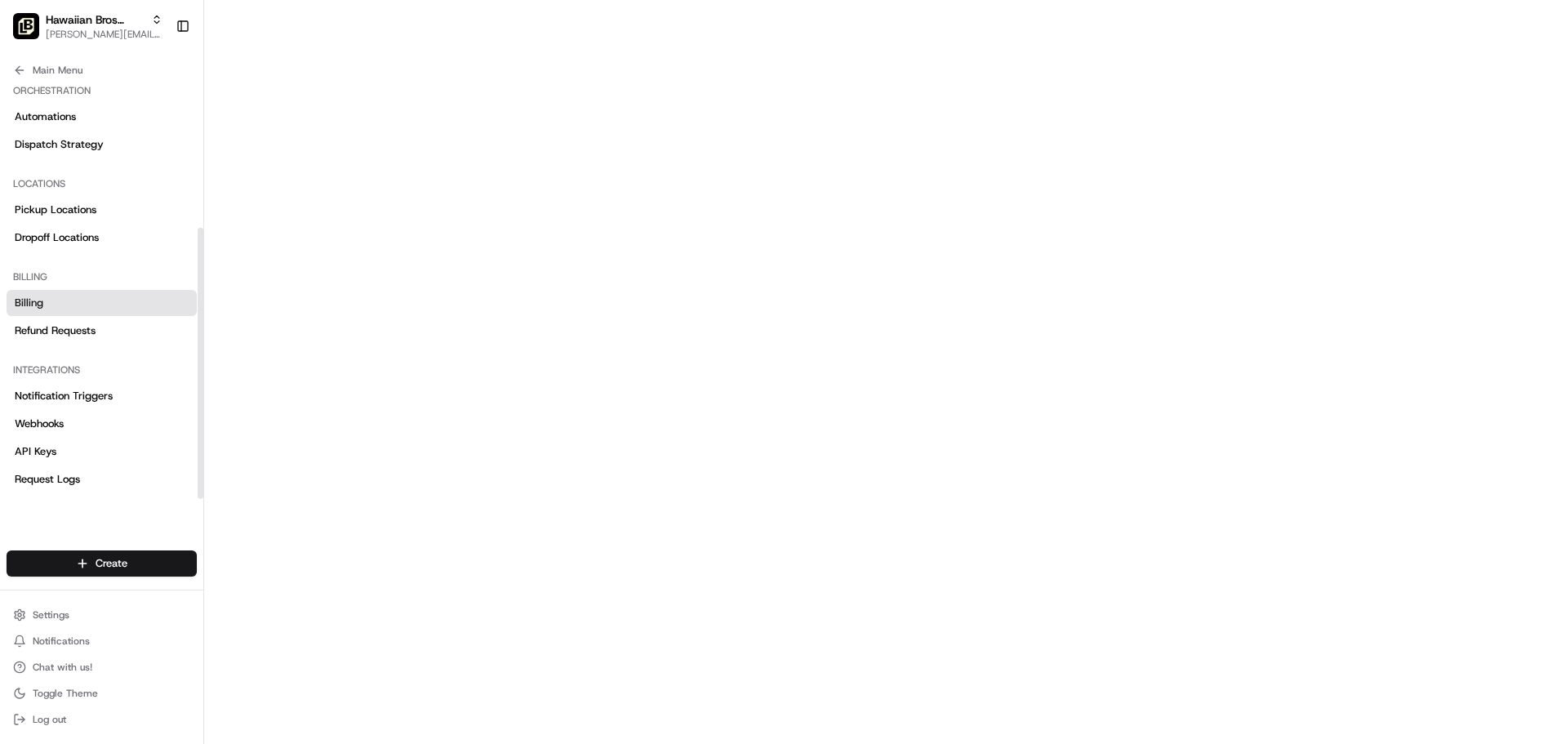
click at [24, 306] on span "Billing" at bounding box center [29, 303] width 29 height 15
click at [17, 308] on span "Billing" at bounding box center [29, 303] width 29 height 15
click at [55, 620] on span "Settings" at bounding box center [50, 615] width 36 height 13
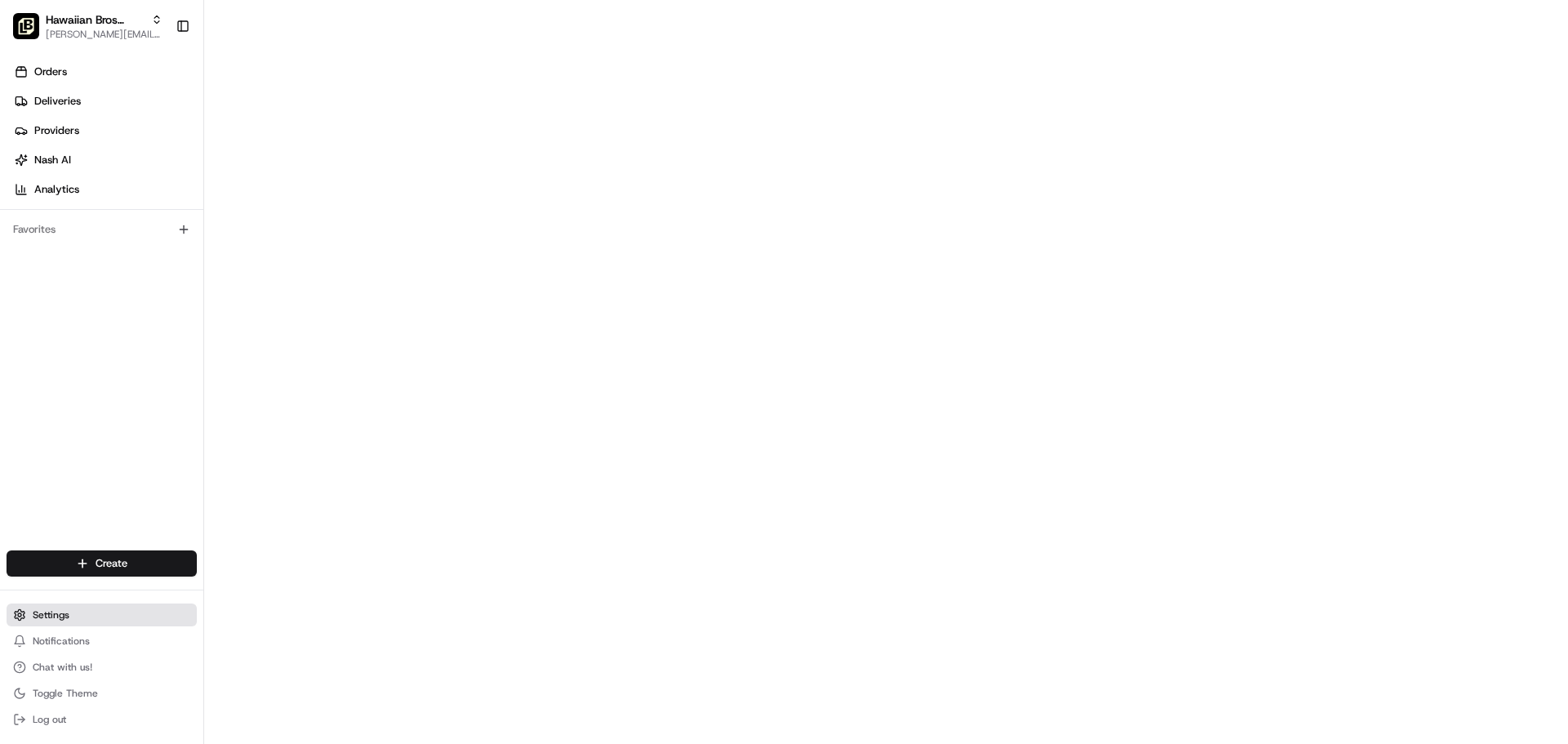
click at [41, 624] on button "Settings" at bounding box center [102, 615] width 191 height 22
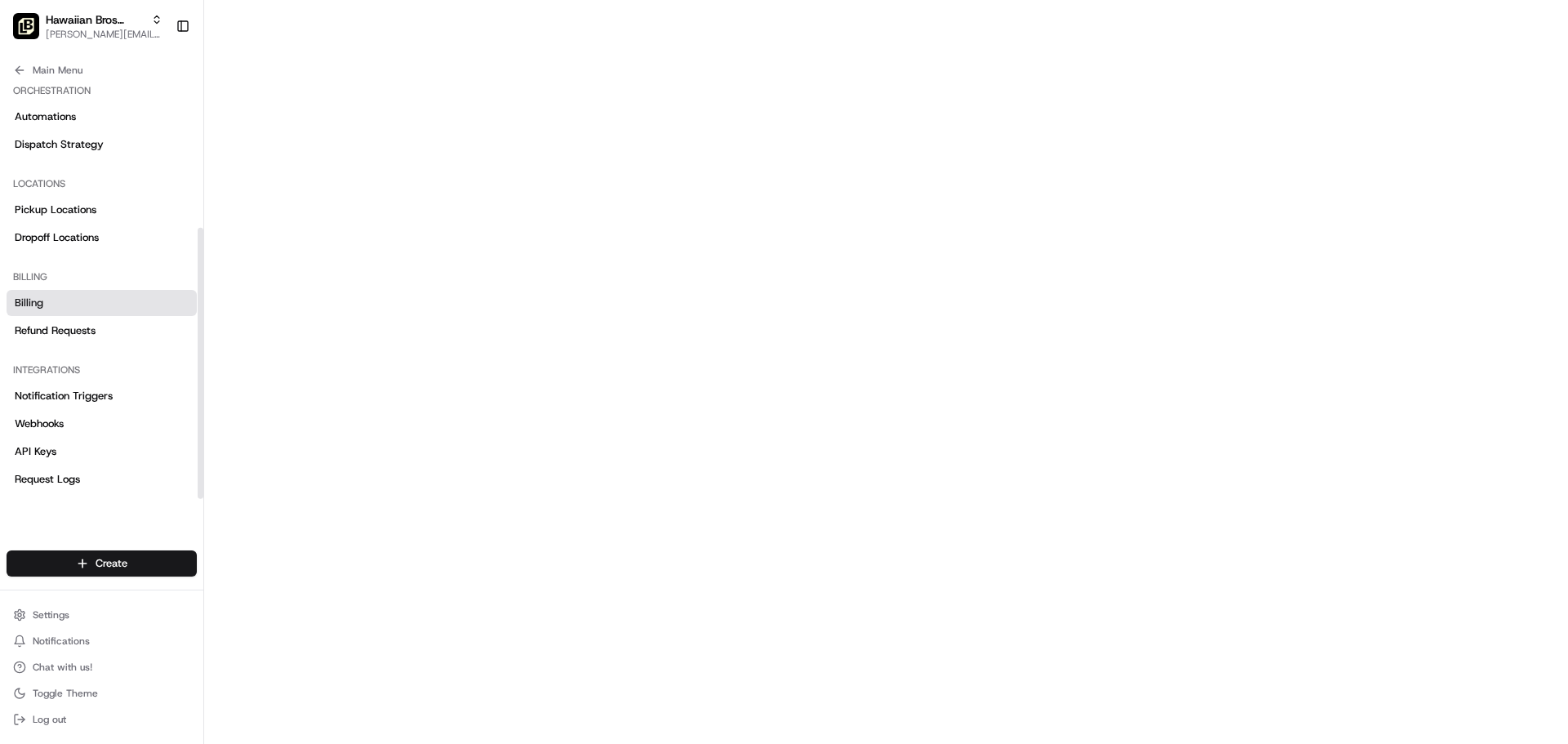
click at [23, 304] on span "Billing" at bounding box center [29, 303] width 29 height 15
click at [178, 28] on button "Toggle Sidebar" at bounding box center [183, 26] width 28 height 28
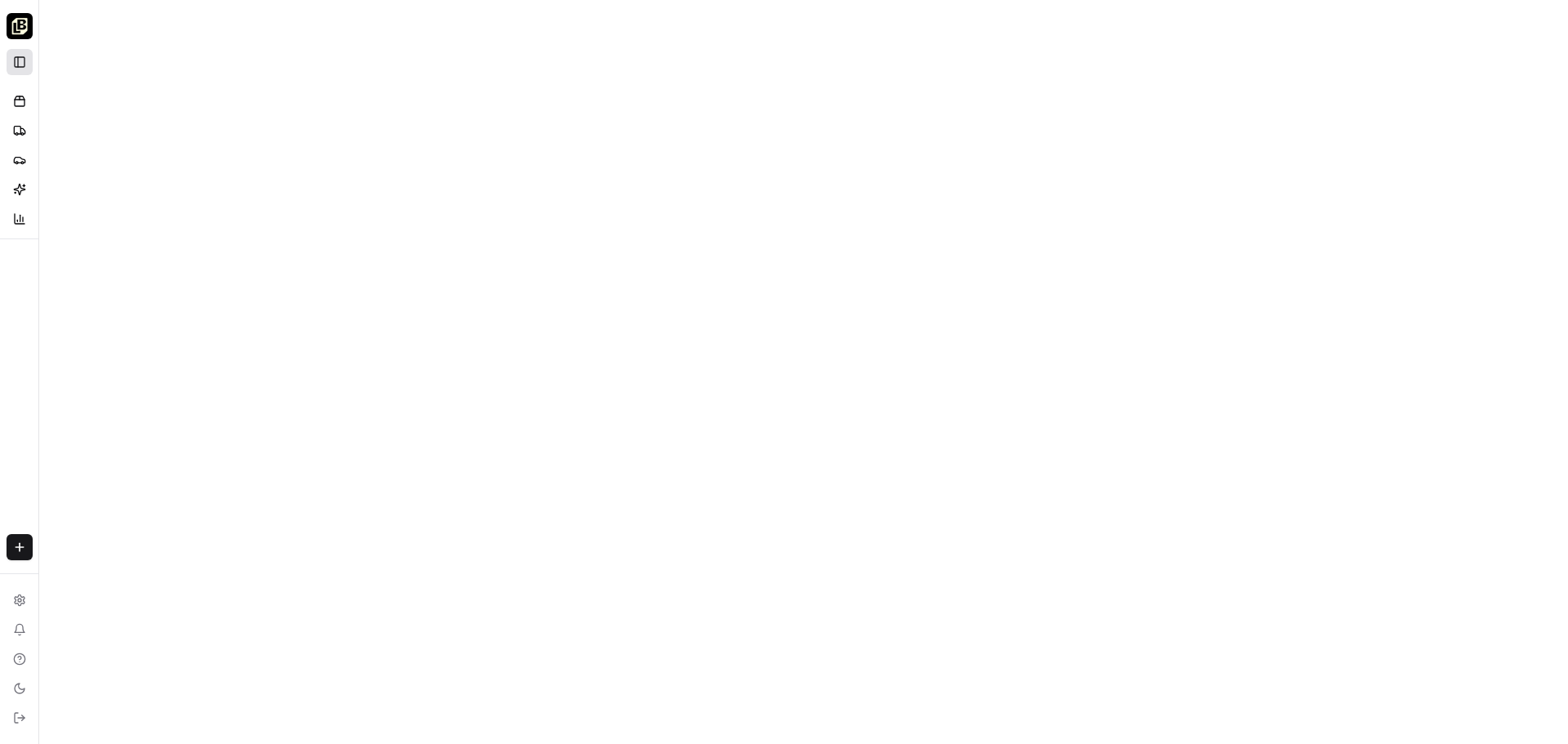
scroll to position [68, 0]
click at [20, 74] on button "Toggle Sidebar" at bounding box center [20, 62] width 26 height 26
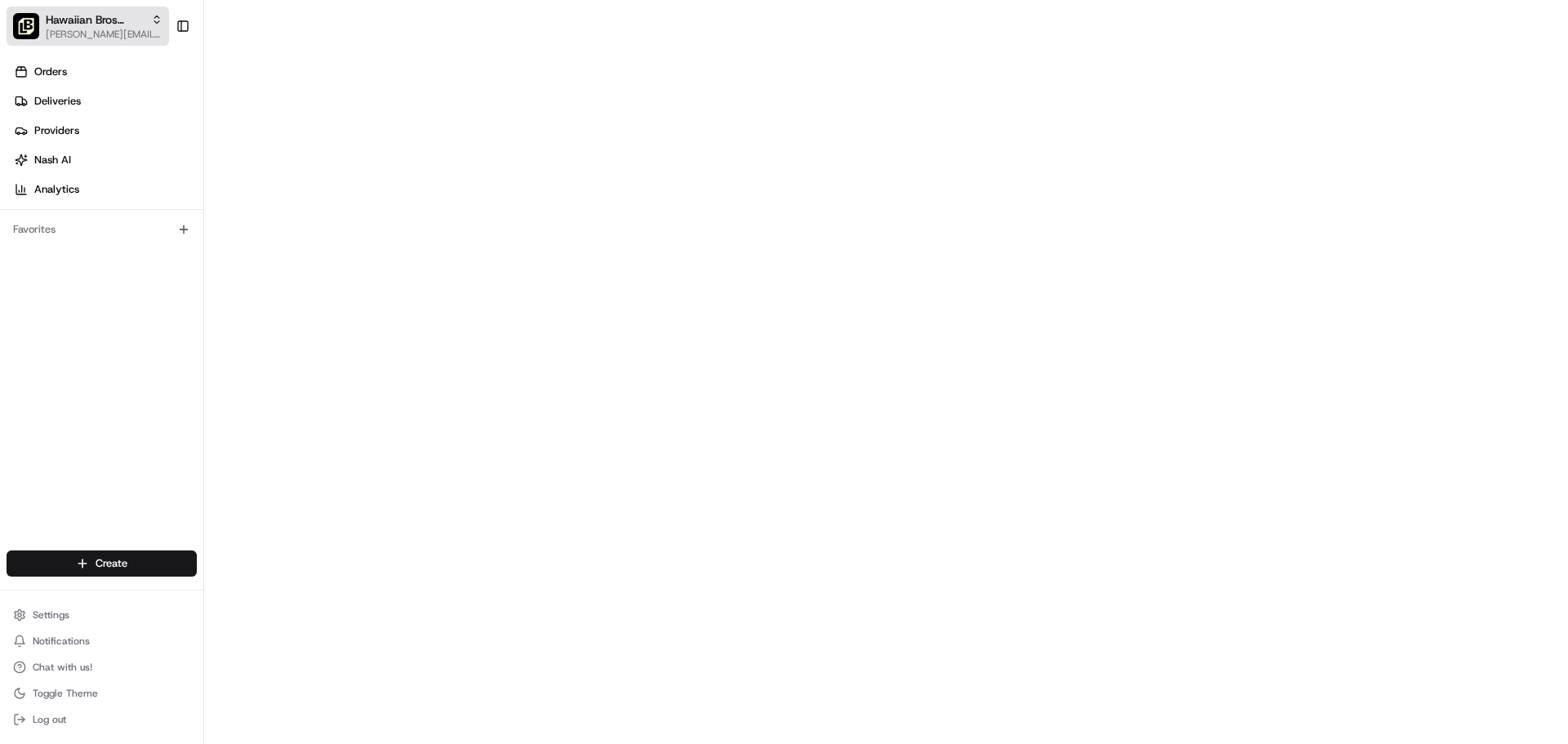
scroll to position [133, 0]
click at [28, 29] on img "button" at bounding box center [26, 26] width 26 height 26
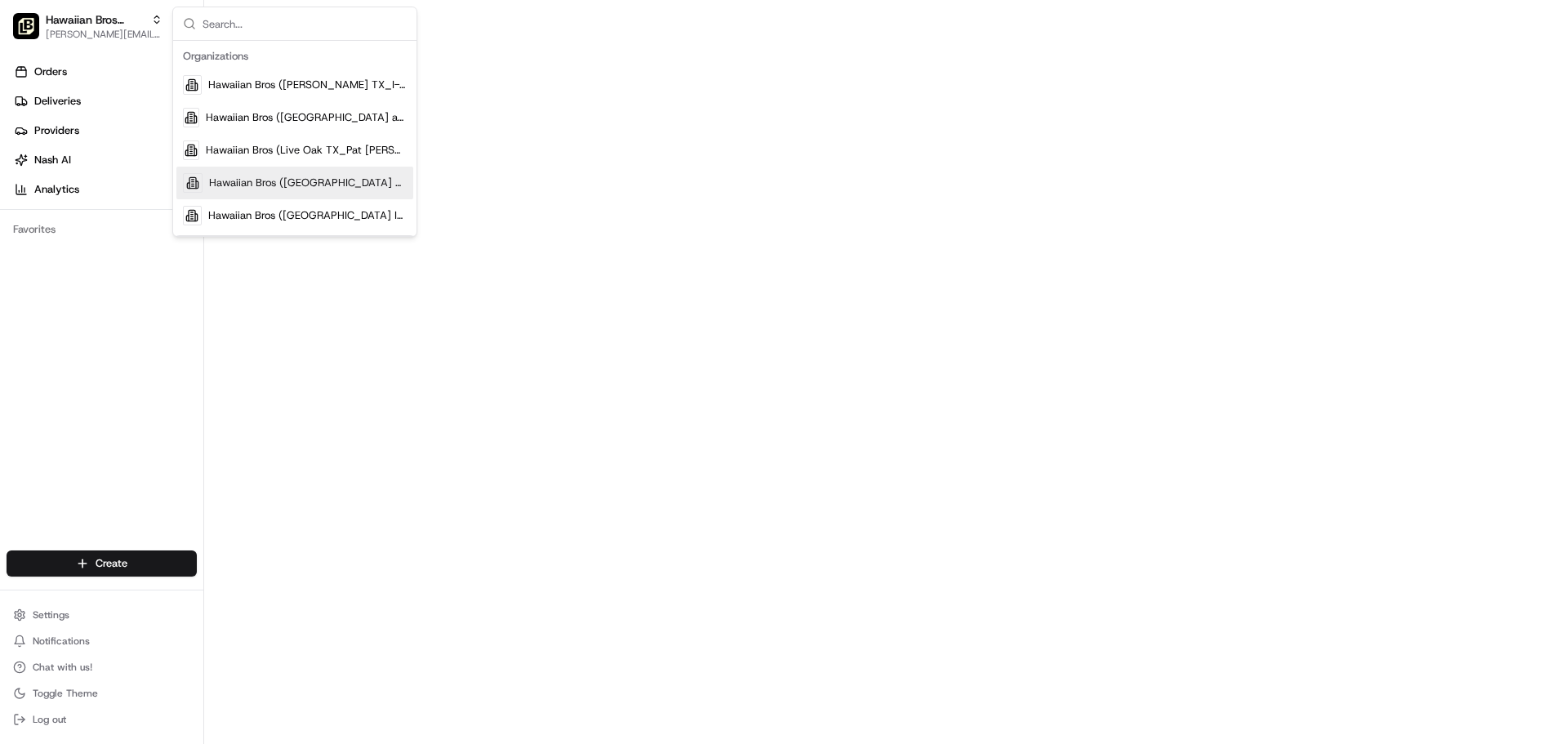
click at [230, 176] on span "Hawaiian Bros ([GEOGRAPHIC_DATA] St)" at bounding box center [308, 183] width 197 height 15
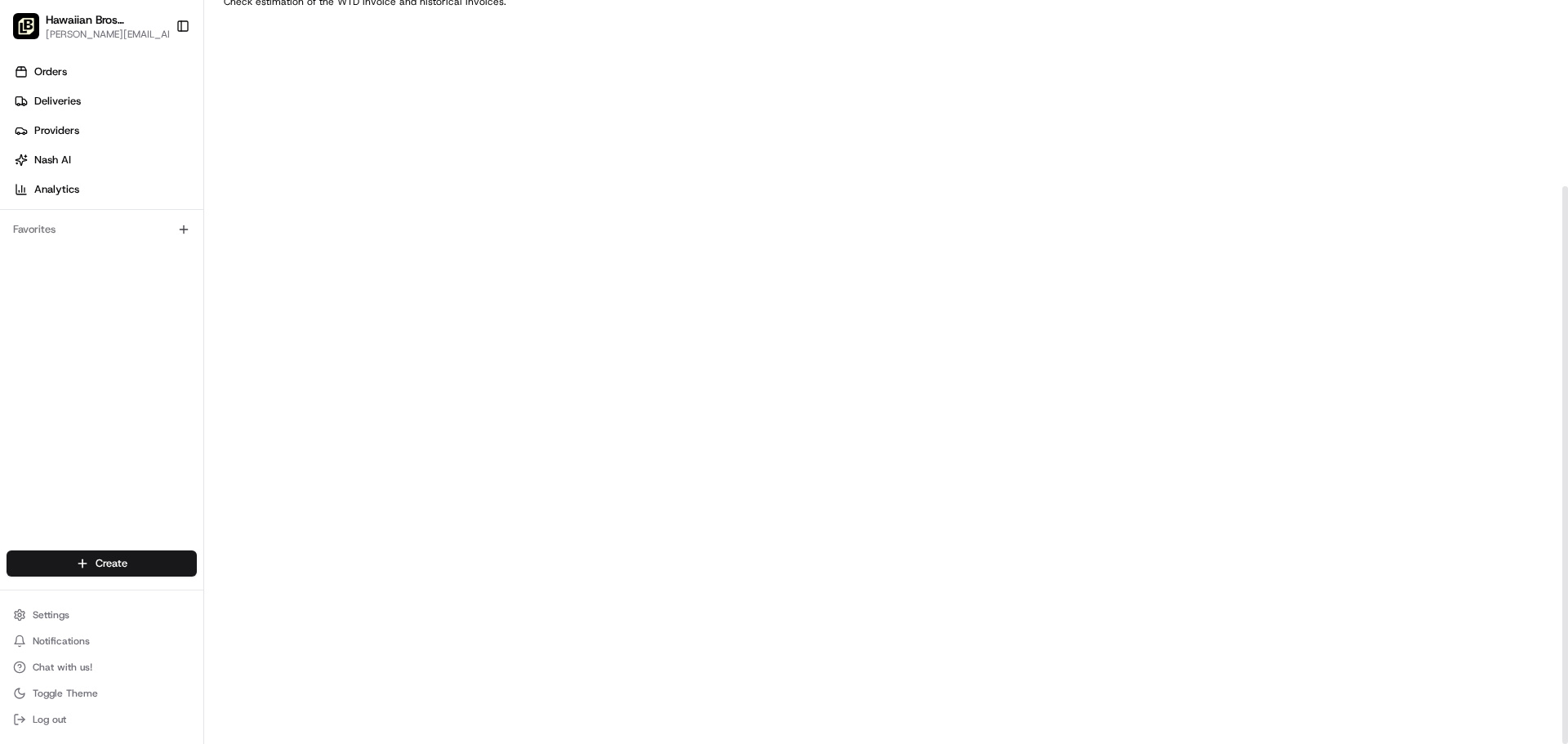
scroll to position [249, 0]
click at [129, 30] on span "[PERSON_NAME][EMAIL_ADDRESS][DOMAIN_NAME]" at bounding box center [113, 35] width 135 height 13
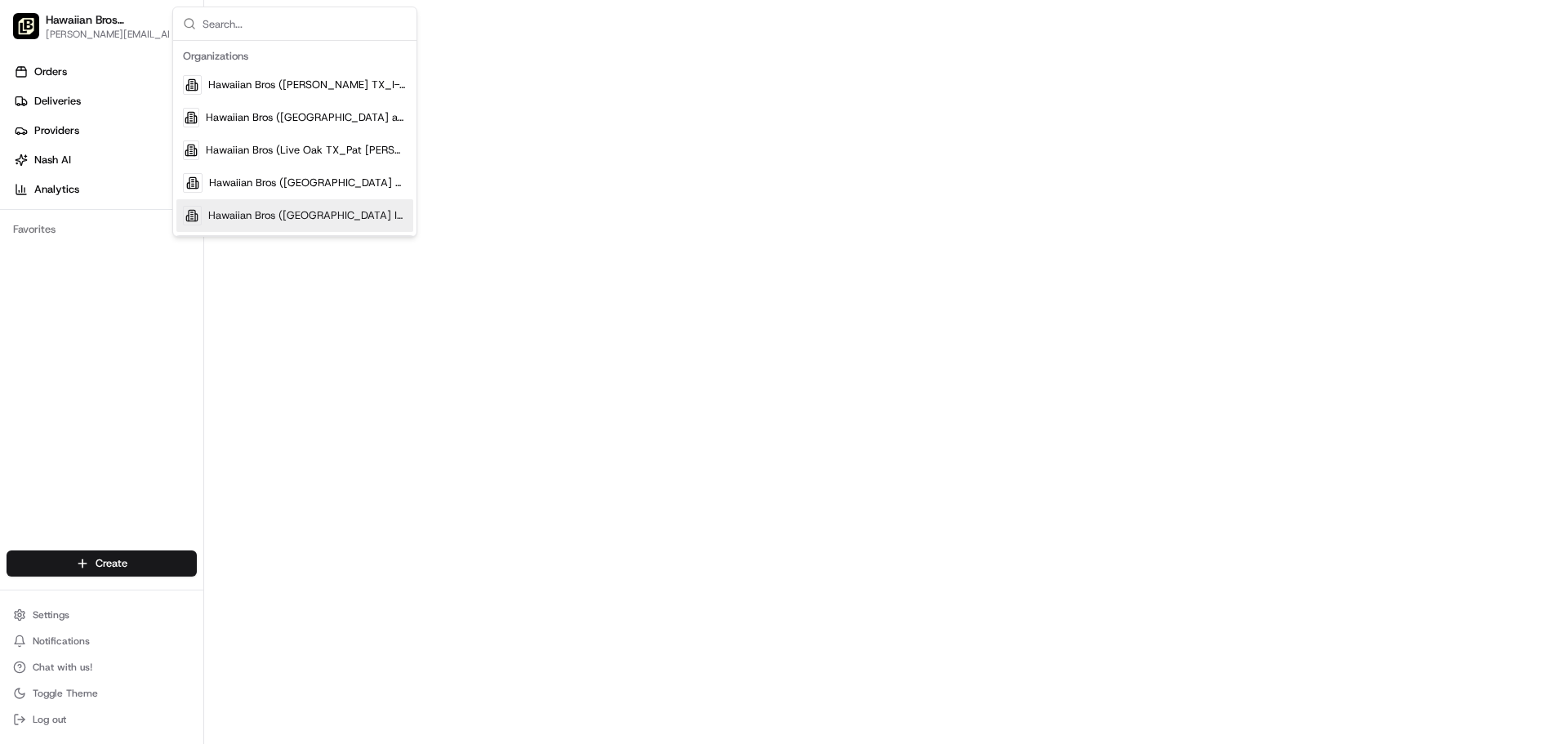
click at [243, 227] on div "Hawaiian Bros ([GEOGRAPHIC_DATA] I-35)" at bounding box center [295, 215] width 237 height 33
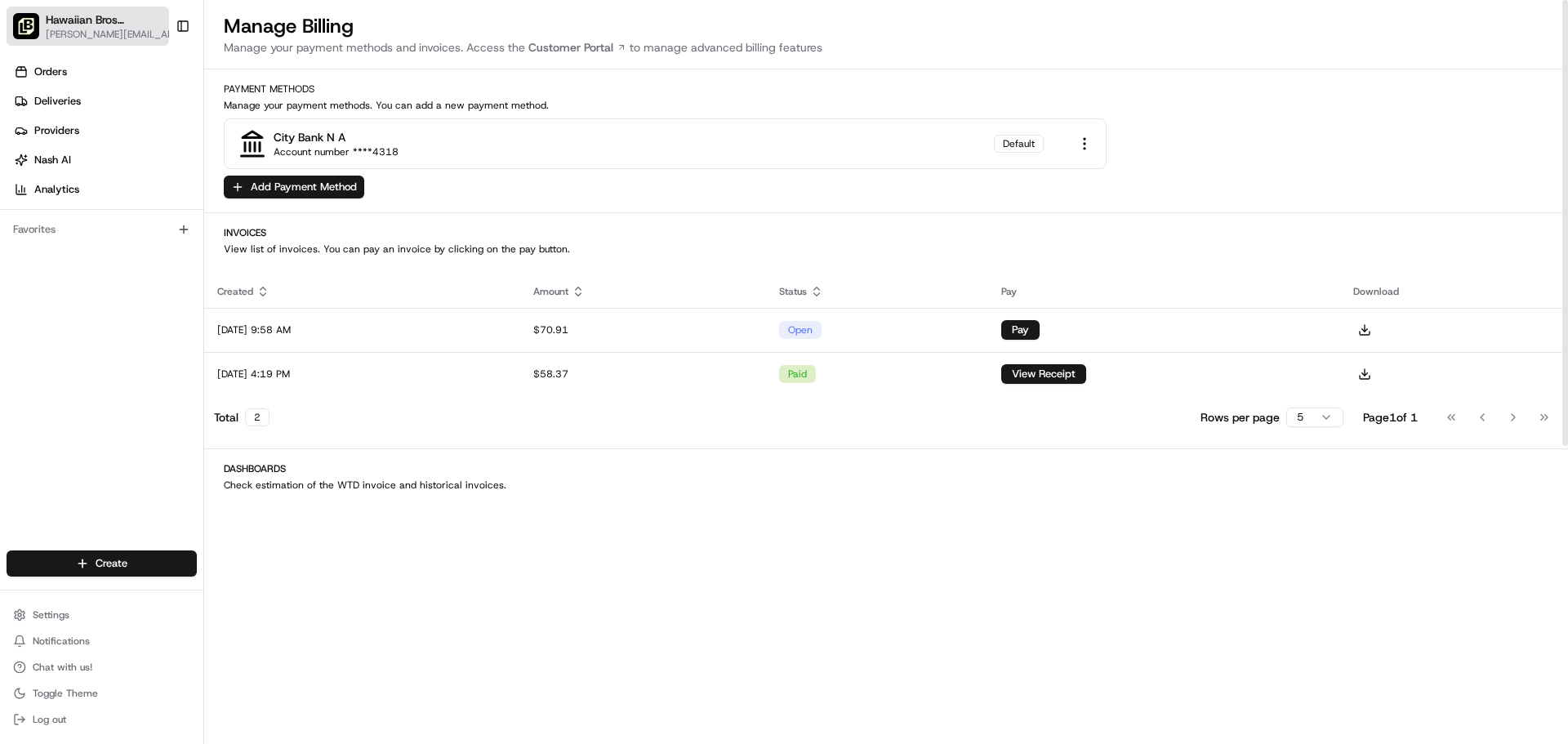
click at [94, 36] on span "[PERSON_NAME][EMAIL_ADDRESS][DOMAIN_NAME]" at bounding box center [113, 35] width 135 height 13
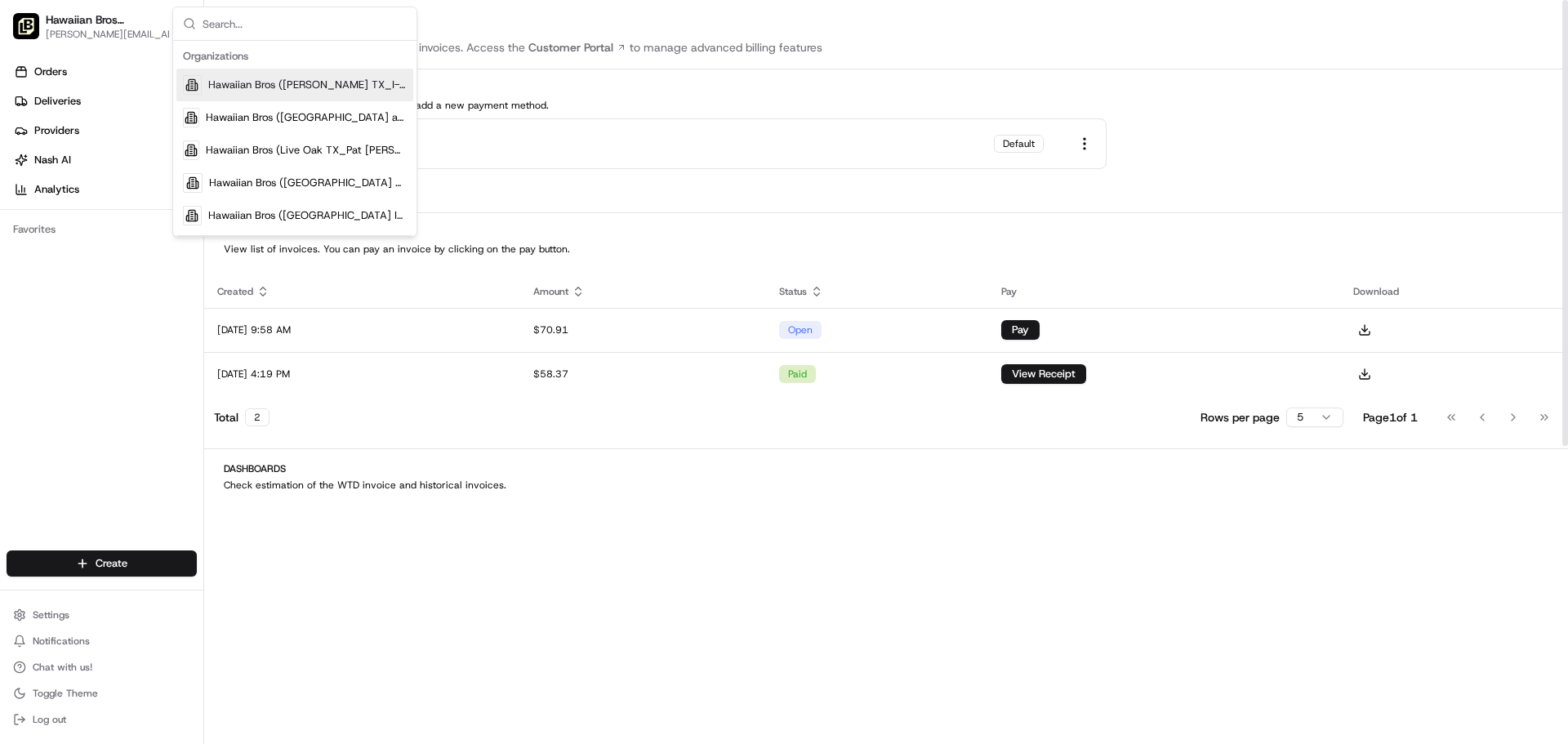
click at [985, 36] on h1 "Manage Billing" at bounding box center [885, 26] width 1325 height 26
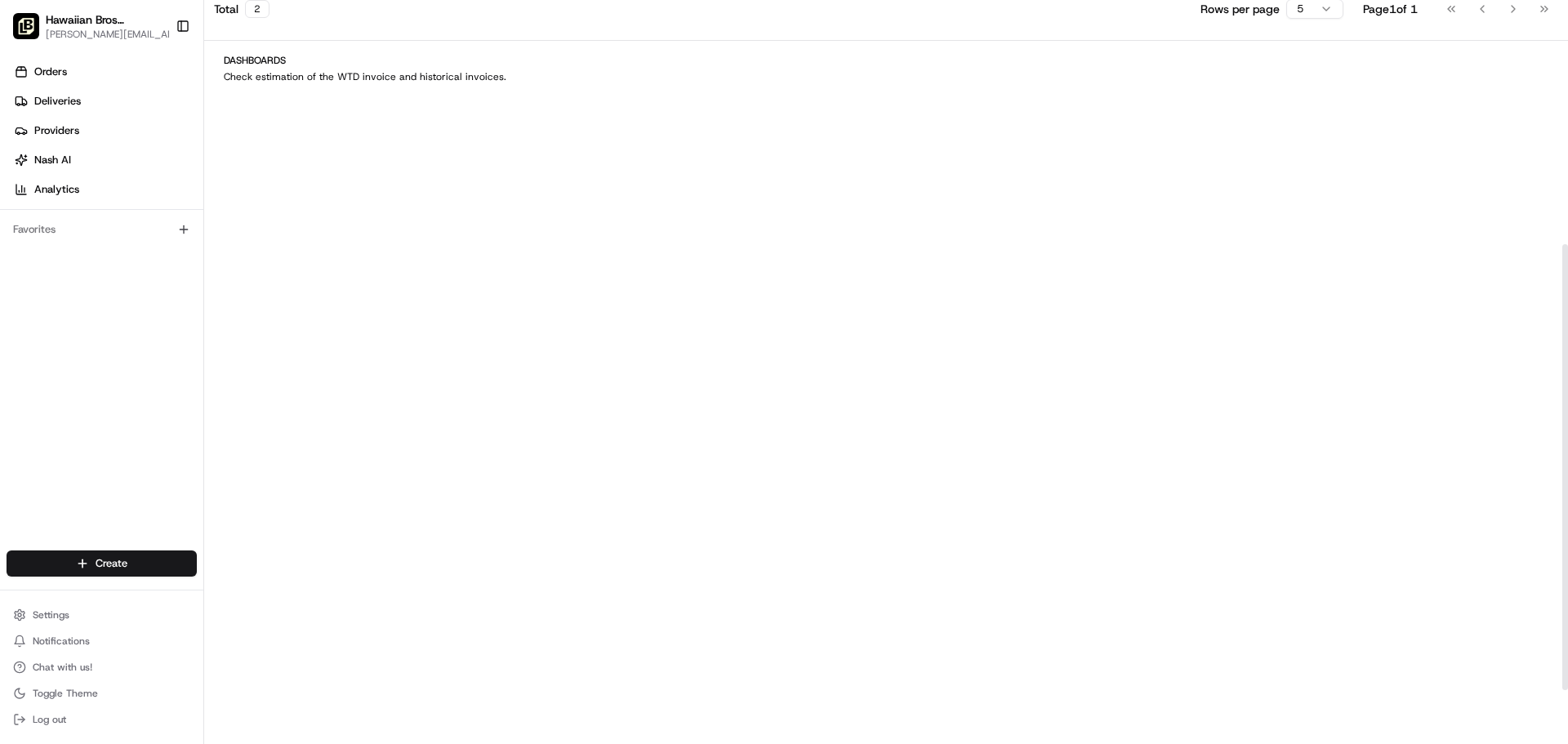
scroll to position [0, 0]
